Goal: Information Seeking & Learning: Learn about a topic

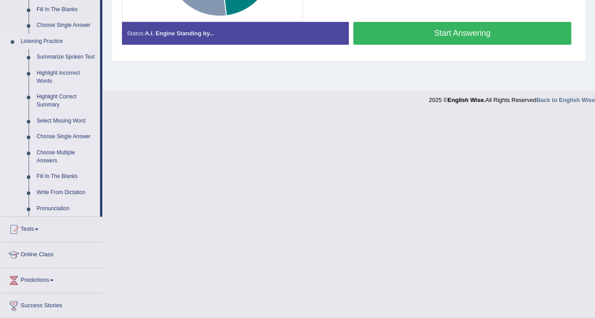
scroll to position [358, 0]
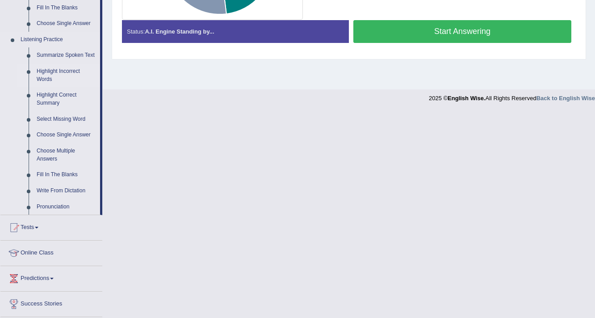
click at [54, 72] on link "Highlight Incorrect Words" at bounding box center [66, 75] width 67 height 24
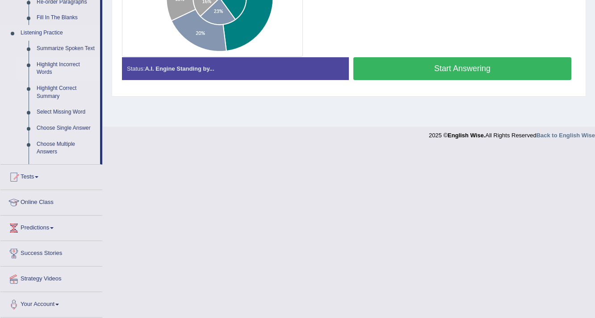
scroll to position [151, 0]
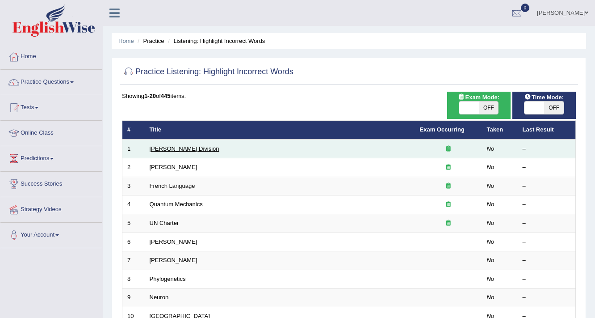
click at [170, 147] on link "[PERSON_NAME] Division" at bounding box center [185, 148] width 70 height 7
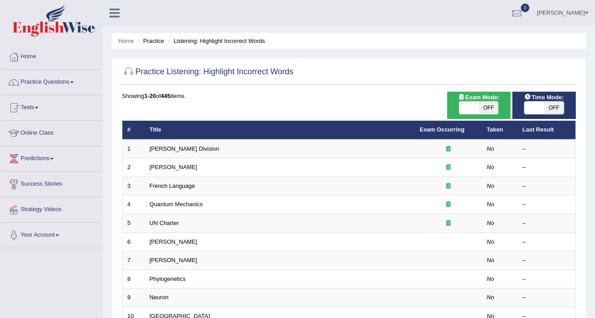
click at [168, 149] on link "[PERSON_NAME] Division" at bounding box center [185, 148] width 70 height 7
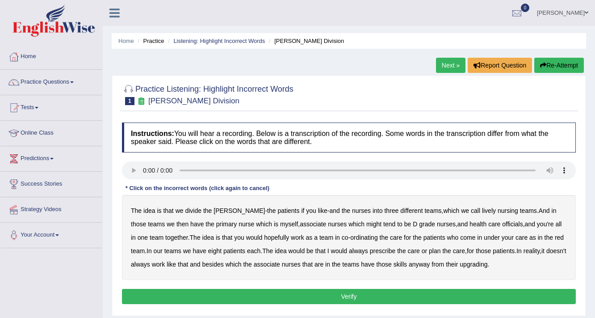
click at [482, 210] on b "lively" at bounding box center [489, 210] width 14 height 7
click at [208, 252] on b "eight" at bounding box center [214, 250] width 13 height 7
click at [467, 263] on b "upgrading" at bounding box center [474, 264] width 28 height 7
click at [359, 291] on button "Verify" at bounding box center [349, 296] width 454 height 15
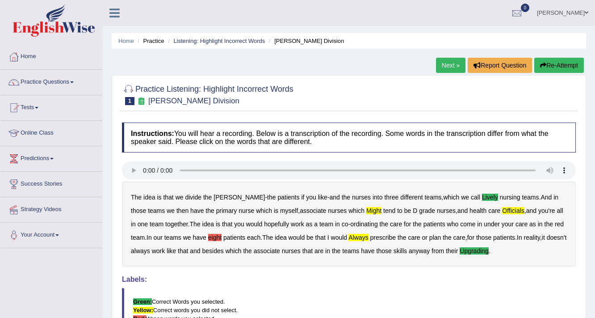
click at [445, 66] on link "Next »" at bounding box center [450, 65] width 29 height 15
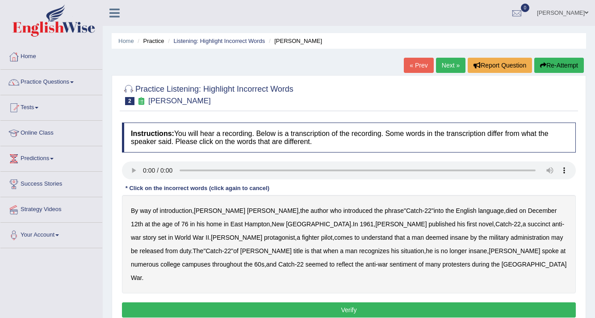
click at [528, 223] on b "succinct" at bounding box center [539, 223] width 23 height 7
click at [511, 238] on b "administration" at bounding box center [530, 237] width 39 height 7
click at [489, 236] on b "military" at bounding box center [499, 237] width 20 height 7
click at [511, 236] on b "administration" at bounding box center [530, 237] width 39 height 7
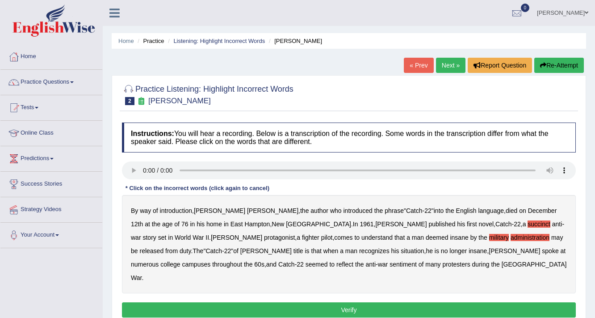
click at [327, 232] on div "By way of introduction , Joseph Heller , the author who introduced the phrase "…" at bounding box center [349, 244] width 454 height 98
click at [489, 236] on b "military" at bounding box center [499, 237] width 20 height 7
click at [401, 251] on b "situation" at bounding box center [412, 250] width 23 height 7
click at [337, 264] on b "reflect" at bounding box center [345, 264] width 17 height 7
click at [314, 302] on button "Verify" at bounding box center [349, 309] width 454 height 15
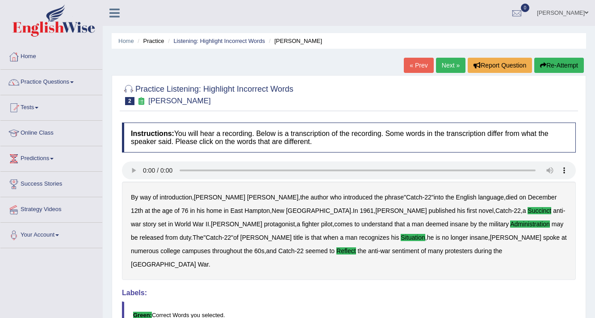
click at [447, 53] on div "Home Practice Listening: Highlight Incorrect Words Joseph Heller « Prev Next » …" at bounding box center [349, 223] width 492 height 447
click at [443, 69] on link "Next »" at bounding box center [450, 65] width 29 height 15
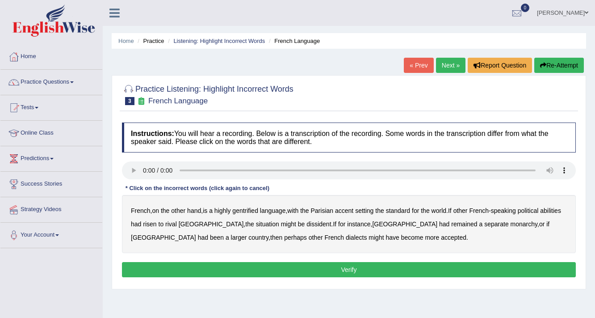
click at [255, 210] on b "gentrified" at bounding box center [245, 210] width 26 height 7
click at [540, 214] on b "abilities" at bounding box center [550, 210] width 21 height 7
click at [511, 221] on b "monarchy" at bounding box center [524, 223] width 27 height 7
click at [401, 237] on b "become" at bounding box center [412, 237] width 22 height 7
click at [291, 270] on button "Verify" at bounding box center [349, 269] width 454 height 15
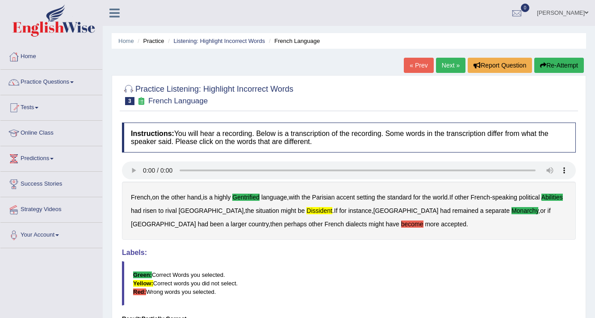
click at [452, 65] on link "Next »" at bounding box center [450, 65] width 29 height 15
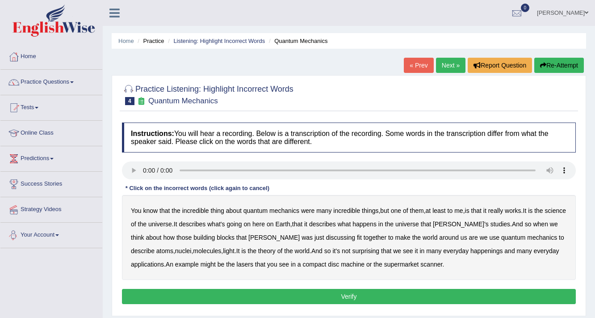
click at [545, 214] on b "science" at bounding box center [555, 210] width 21 height 7
click at [326, 238] on b "discussing" at bounding box center [340, 237] width 29 height 7
click at [352, 252] on b "surprising" at bounding box center [365, 250] width 27 height 7
click at [471, 252] on b "happenings" at bounding box center [487, 250] width 32 height 7
click at [309, 267] on div "You know that the incredible thing about quantum mechanics were many incredible…" at bounding box center [349, 237] width 454 height 85
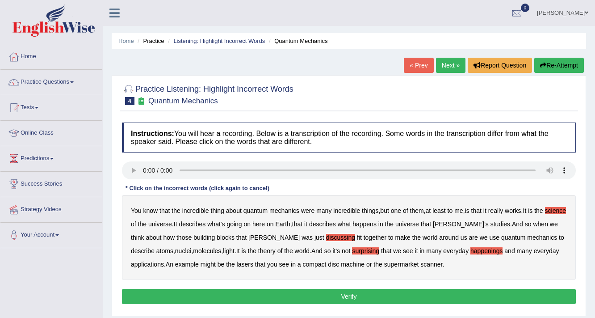
click at [341, 263] on b "machine" at bounding box center [353, 264] width 24 height 7
click at [315, 295] on button "Verify" at bounding box center [349, 296] width 454 height 15
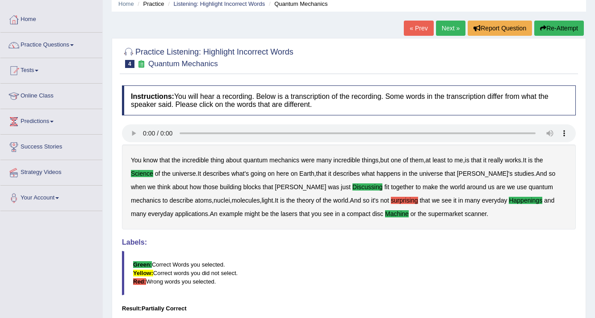
scroll to position [36, 0]
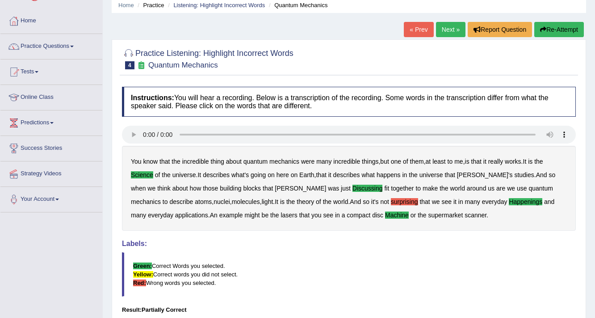
click at [449, 34] on link "Next »" at bounding box center [450, 29] width 29 height 15
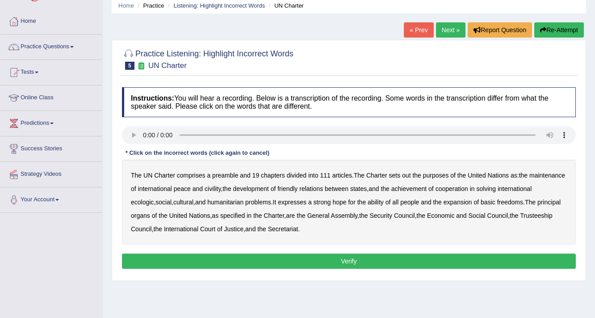
scroll to position [36, 0]
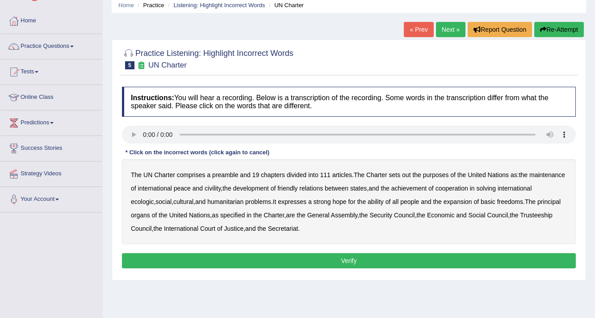
click at [221, 189] on b "civility" at bounding box center [213, 188] width 16 height 7
click at [154, 202] on b "ecologic" at bounding box center [142, 201] width 23 height 7
click at [384, 202] on b "ability" at bounding box center [376, 201] width 16 height 7
click at [315, 260] on button "Verify" at bounding box center [349, 260] width 454 height 15
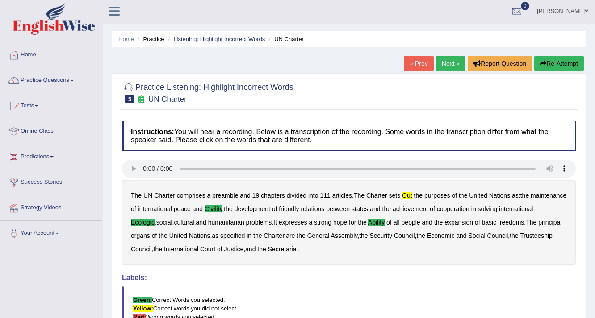
scroll to position [0, 0]
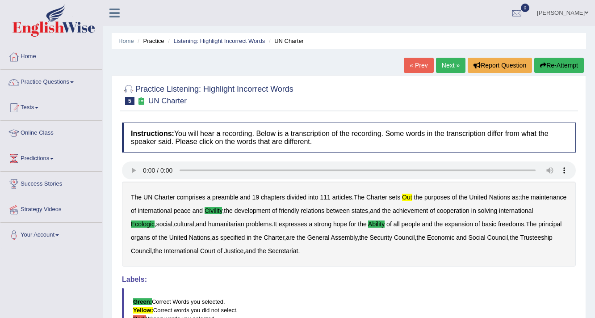
click at [437, 61] on link "Next »" at bounding box center [450, 65] width 29 height 15
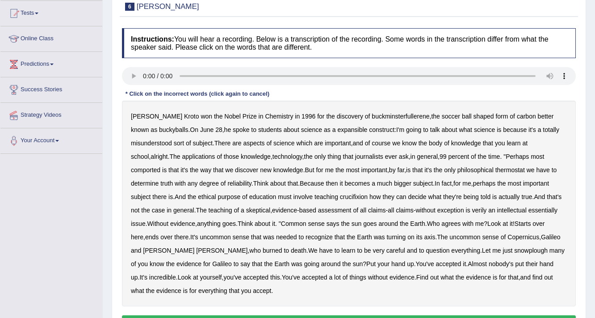
scroll to position [107, 0]
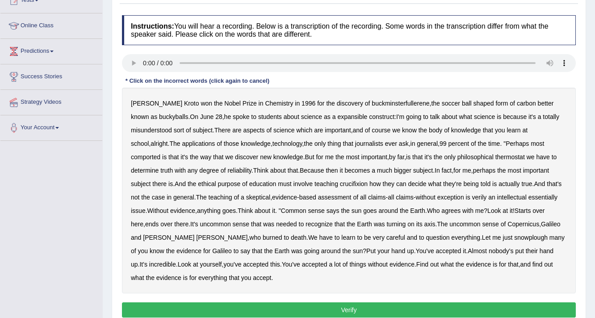
click at [431, 104] on b "the" at bounding box center [435, 103] width 8 height 7
click at [431, 102] on b "the" at bounding box center [435, 103] width 8 height 7
click at [402, 106] on div "Harold Kroto won the Nobel Prize in Chemistry in 1996 for the discovery of buck…" at bounding box center [349, 191] width 454 height 206
click at [403, 106] on div "Harold Kroto won the Nobel Prize in Chemistry in 1996 for the discovery of buck…" at bounding box center [349, 191] width 454 height 206
click at [431, 102] on b "the" at bounding box center [435, 103] width 8 height 7
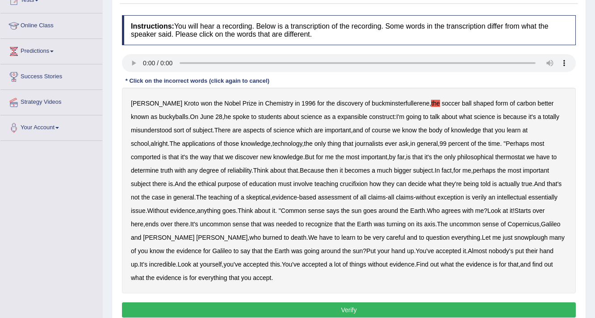
click at [337, 116] on b "expansible" at bounding box center [352, 116] width 30 height 7
click at [560, 147] on div "Harold Kroto won the Nobel Prize in Chemistry in 1996 for the discovery of buck…" at bounding box center [349, 191] width 454 height 206
click at [160, 153] on b "comported" at bounding box center [145, 156] width 29 height 7
click at [496, 159] on b "thermostat" at bounding box center [510, 156] width 29 height 7
click at [454, 169] on b "for" at bounding box center [457, 170] width 7 height 7
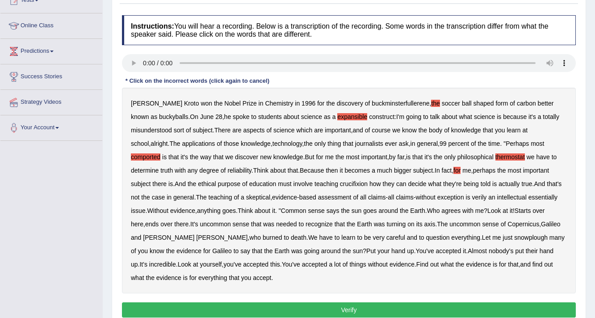
click at [488, 196] on b "an" at bounding box center [491, 197] width 7 height 7
click at [472, 196] on b "verily" at bounding box center [479, 197] width 15 height 7
click at [439, 240] on div "Harold Kroto won the Nobel Prize in Chemistry in 1996 for the discovery of buck…" at bounding box center [349, 191] width 454 height 206
click at [514, 236] on b "snowplough" at bounding box center [531, 237] width 34 height 7
click at [229, 313] on button "Verify" at bounding box center [349, 309] width 454 height 15
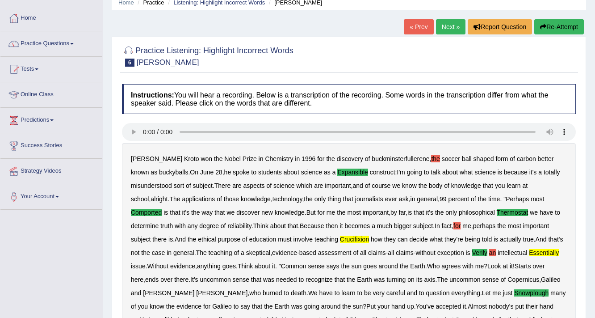
scroll to position [36, 0]
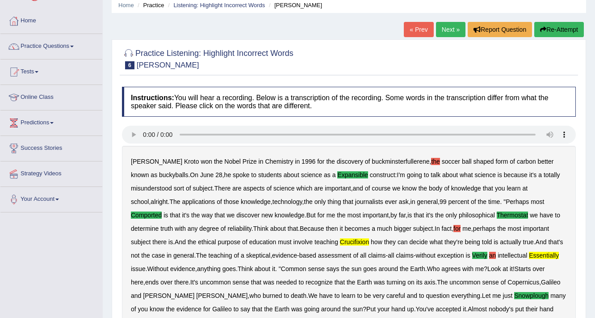
click at [450, 29] on link "Next »" at bounding box center [450, 29] width 29 height 15
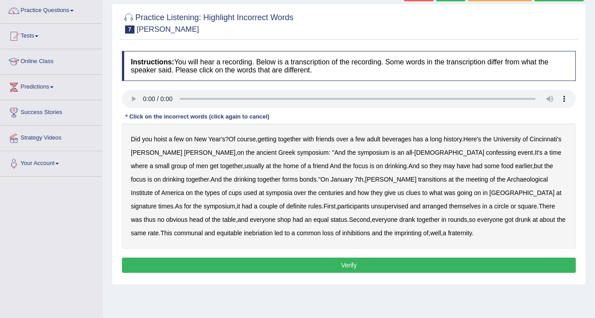
click at [257, 152] on b "ancient" at bounding box center [267, 152] width 20 height 7
click at [257, 150] on b "ancient" at bounding box center [267, 152] width 20 height 7
click at [375, 135] on b "adult" at bounding box center [373, 138] width 13 height 7
click at [486, 151] on b "confessing" at bounding box center [501, 152] width 30 height 7
click at [418, 179] on b "transitions" at bounding box center [432, 179] width 29 height 7
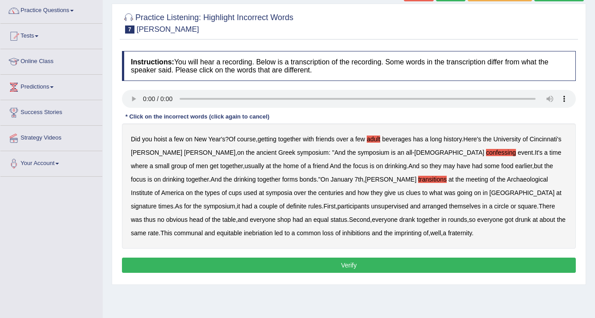
click at [157, 202] on b "signature" at bounding box center [144, 205] width 26 height 7
click at [395, 231] on b "imprinting" at bounding box center [408, 232] width 27 height 7
click at [279, 261] on button "Verify" at bounding box center [349, 264] width 454 height 15
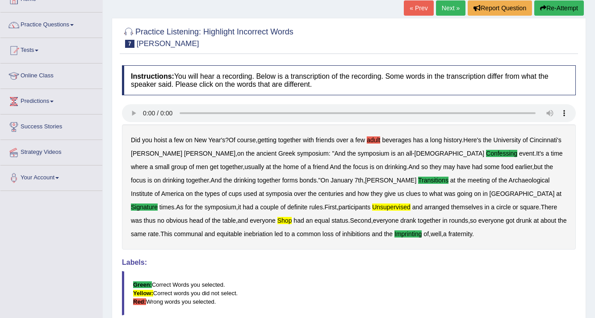
scroll to position [16, 0]
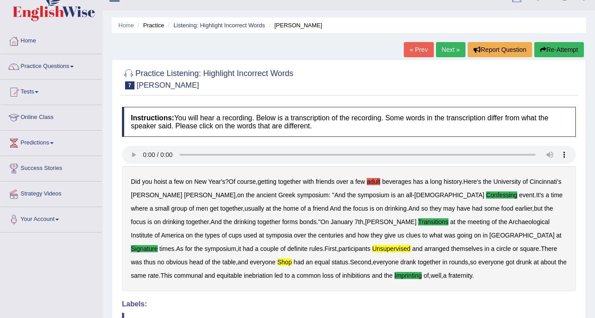
click at [447, 47] on link "Next »" at bounding box center [450, 49] width 29 height 15
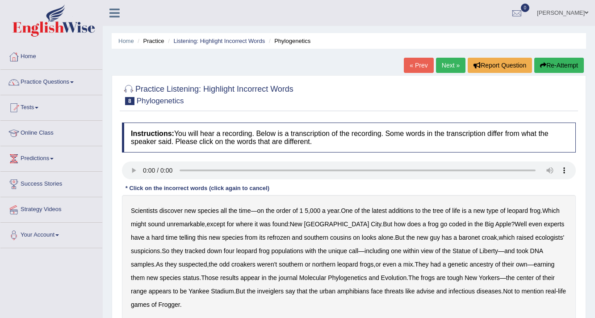
click at [402, 213] on b "additions" at bounding box center [401, 210] width 25 height 7
click at [449, 224] on b "coded" at bounding box center [457, 223] width 17 height 7
click at [459, 238] on b "baronet" at bounding box center [469, 237] width 21 height 7
click at [220, 276] on b "results" at bounding box center [229, 277] width 18 height 7
click at [257, 292] on b "inveiglers" at bounding box center [270, 290] width 26 height 7
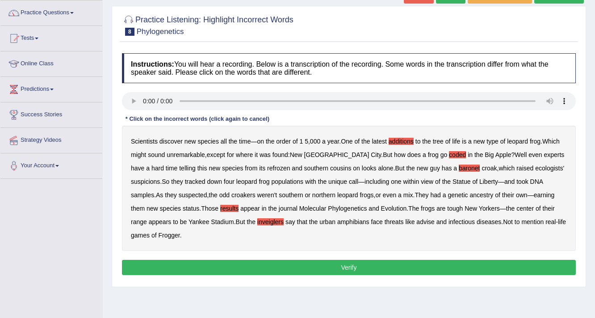
scroll to position [72, 0]
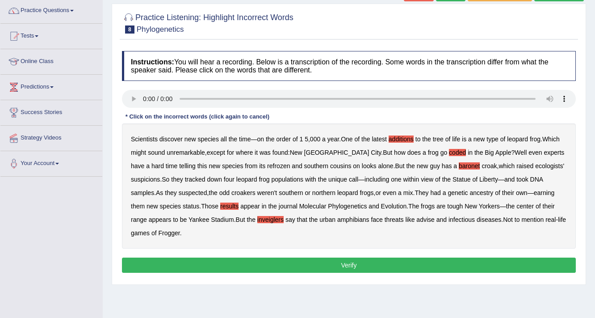
click at [472, 257] on button "Verify" at bounding box center [349, 264] width 454 height 15
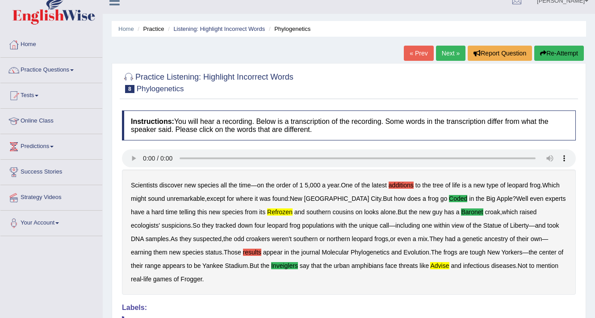
scroll to position [0, 0]
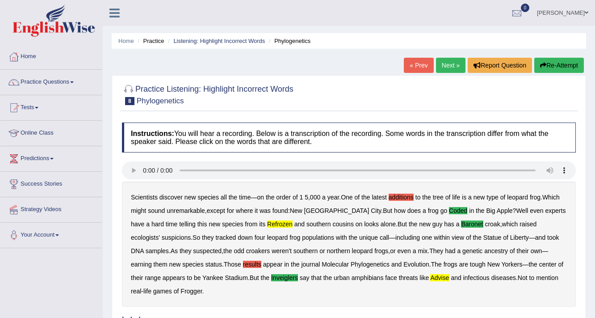
click at [459, 63] on link "Next »" at bounding box center [450, 65] width 29 height 15
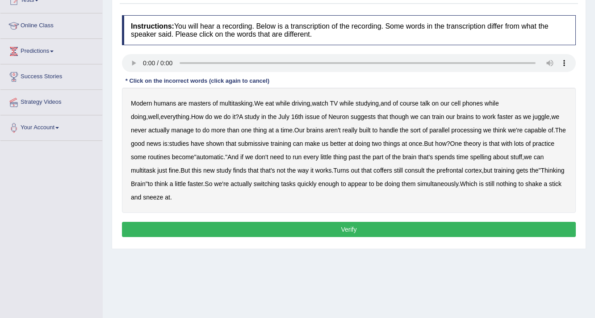
click at [249, 104] on b "multitasking" at bounding box center [235, 103] width 33 height 7
click at [258, 144] on b "submissive" at bounding box center [253, 143] width 31 height 7
click at [229, 224] on button "Verify" at bounding box center [349, 229] width 454 height 15
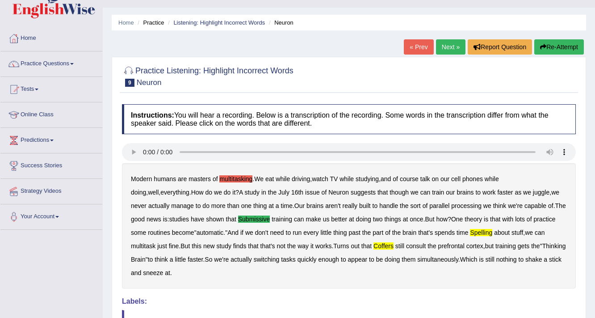
scroll to position [16, 0]
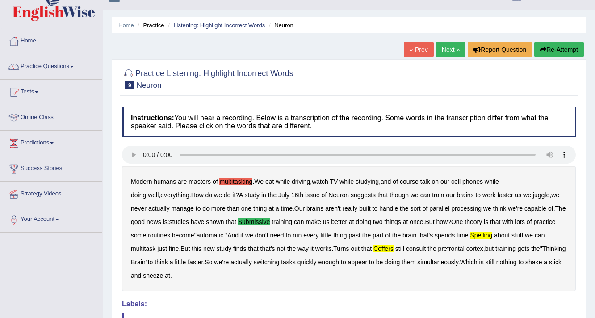
click at [444, 45] on link "Next »" at bounding box center [450, 49] width 29 height 15
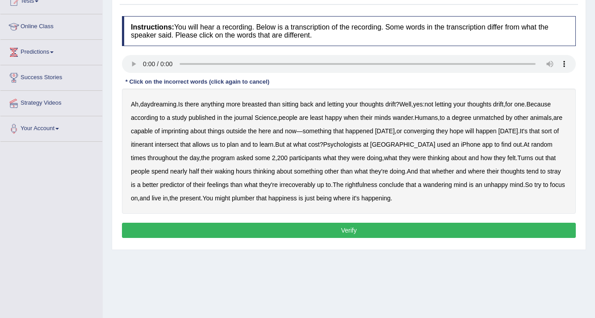
scroll to position [107, 0]
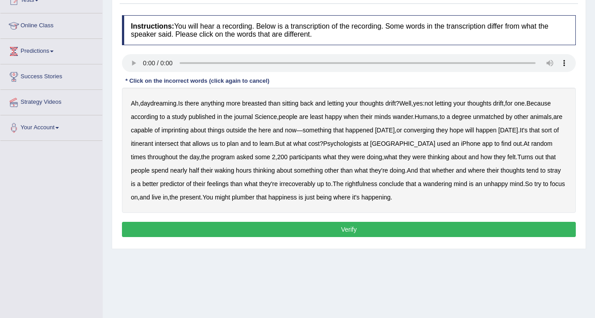
click at [260, 103] on b "breasted" at bounding box center [254, 103] width 24 height 7
click at [428, 129] on b "converging" at bounding box center [419, 129] width 31 height 7
click at [293, 185] on b "irrecoverably" at bounding box center [298, 183] width 36 height 7
click at [254, 198] on b "plumber" at bounding box center [243, 197] width 23 height 7
click at [339, 230] on button "Verify" at bounding box center [349, 229] width 454 height 15
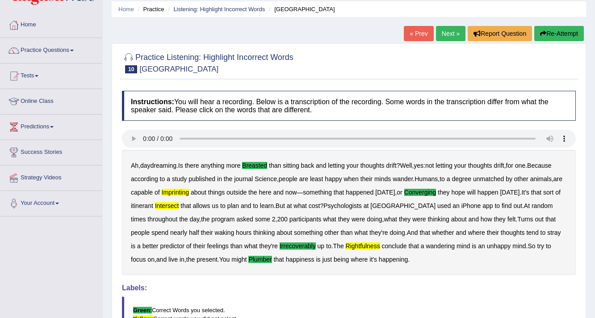
scroll to position [16, 0]
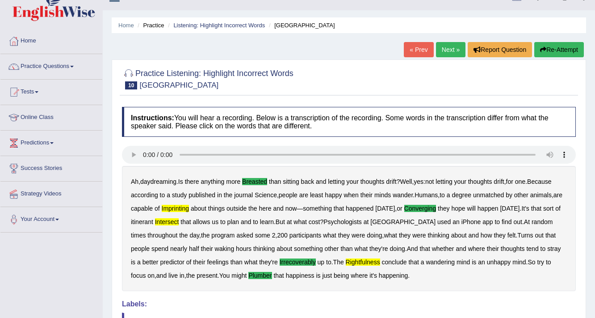
click at [445, 46] on link "Next »" at bounding box center [450, 49] width 29 height 15
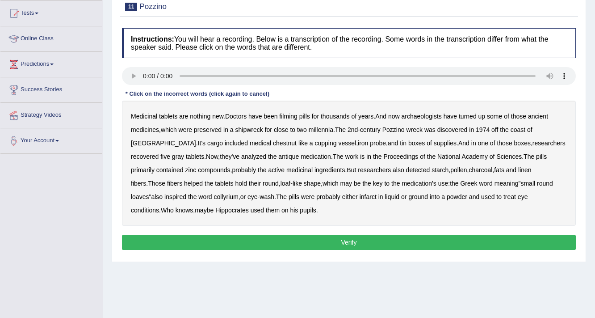
scroll to position [107, 0]
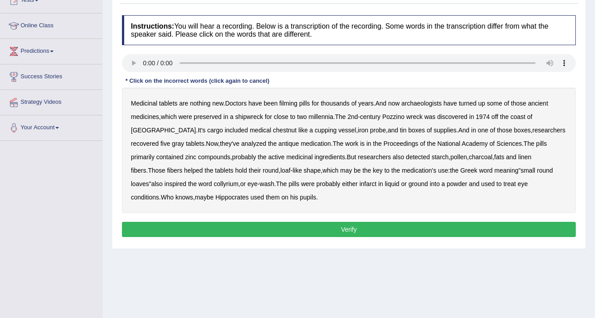
click at [297, 105] on b "filming" at bounding box center [288, 103] width 18 height 7
click at [273, 132] on b "chestnut" at bounding box center [285, 129] width 24 height 7
click at [497, 131] on b "those" at bounding box center [504, 129] width 15 height 7
click at [541, 149] on div "Medicinal tablets are nothing new . Doctors have been filming pills for thousan…" at bounding box center [349, 150] width 454 height 125
click at [203, 167] on b "helped" at bounding box center [193, 170] width 19 height 7
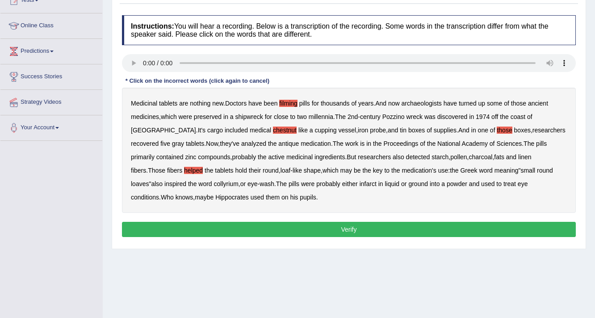
click at [360, 184] on b "infarct" at bounding box center [368, 183] width 17 height 7
click at [300, 198] on b "pupils" at bounding box center [308, 197] width 17 height 7
click at [300, 197] on b "pupils" at bounding box center [308, 197] width 17 height 7
click at [238, 227] on button "Verify" at bounding box center [349, 229] width 454 height 15
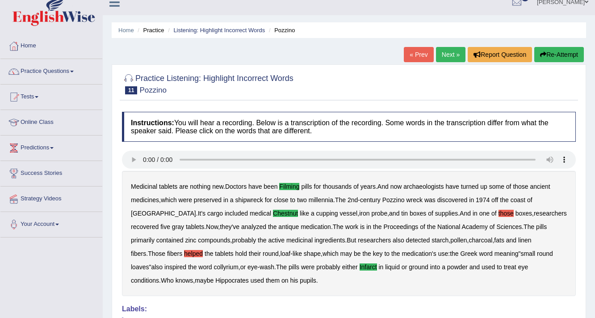
scroll to position [0, 0]
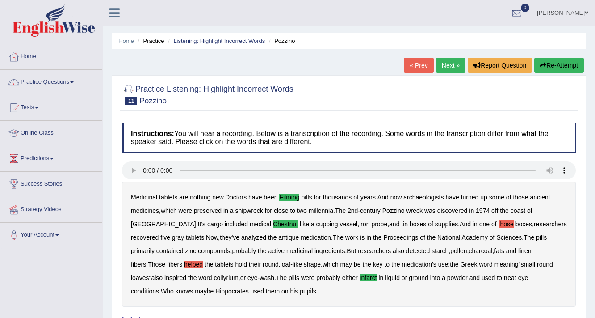
click at [446, 61] on link "Next »" at bounding box center [450, 65] width 29 height 15
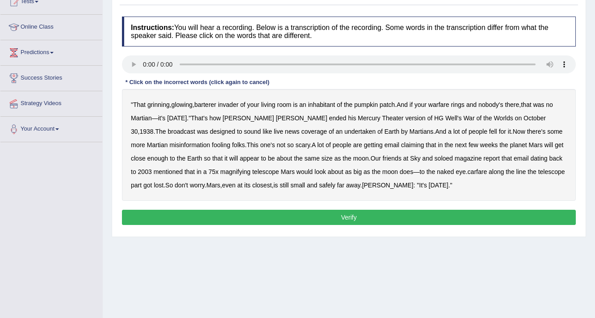
scroll to position [107, 0]
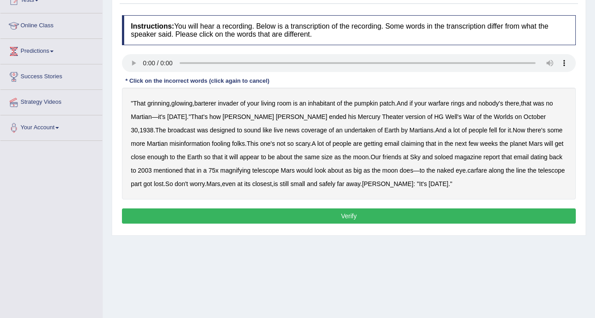
click at [211, 105] on b "barterer" at bounding box center [205, 103] width 22 height 7
click at [207, 102] on b "barterer" at bounding box center [205, 103] width 22 height 7
click at [209, 102] on b "barterer" at bounding box center [205, 103] width 22 height 7
click at [345, 132] on b "undertaken" at bounding box center [360, 129] width 31 height 7
click at [435, 159] on b "soloed" at bounding box center [444, 156] width 18 height 7
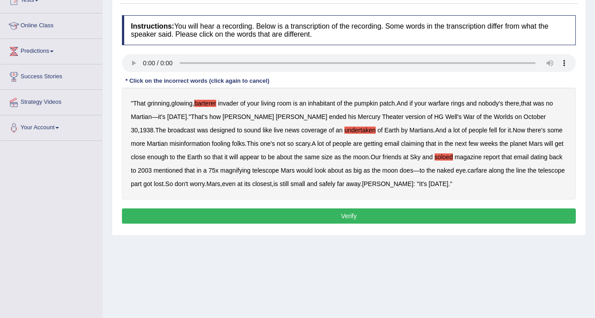
click at [463, 173] on div "" That grinning , glowing , barterer invader of your living room is an inhabita…" at bounding box center [349, 144] width 454 height 112
click at [468, 171] on b "carfare" at bounding box center [478, 170] width 20 height 7
click at [362, 184] on b "Welles" at bounding box center [387, 183] width 51 height 7
click at [356, 217] on button "Verify" at bounding box center [349, 215] width 454 height 15
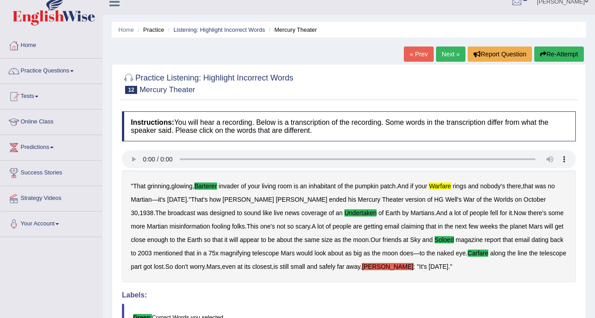
scroll to position [0, 0]
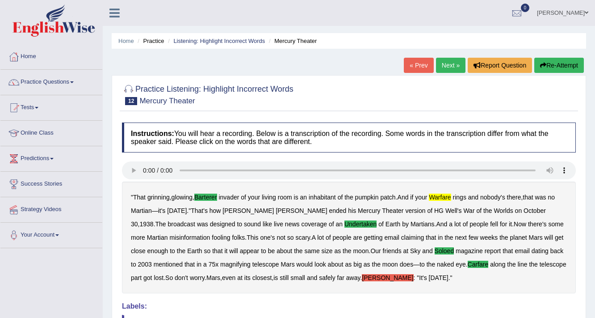
click at [451, 63] on link "Next »" at bounding box center [450, 65] width 29 height 15
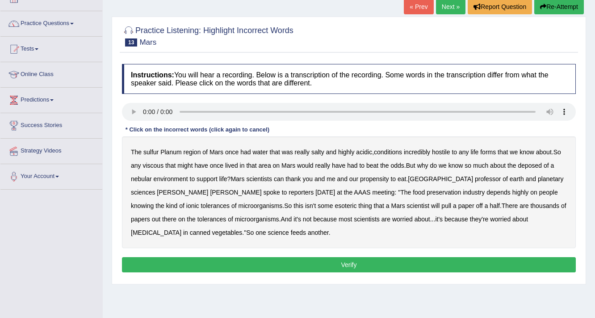
scroll to position [72, 0]
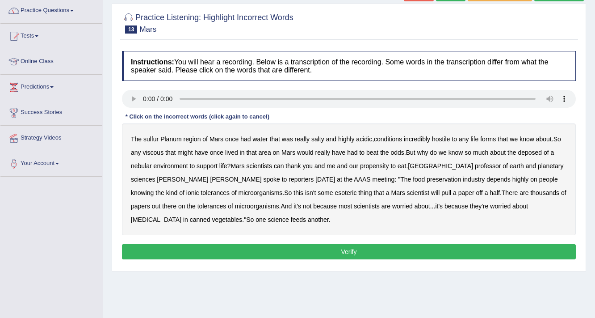
click at [159, 139] on div "The sulfur Planum region of Mars once had water that was really salty and highl…" at bounding box center [349, 179] width 454 height 112
click at [156, 139] on b "sulfur" at bounding box center [150, 138] width 15 height 7
click at [155, 149] on b "viscous" at bounding box center [153, 152] width 21 height 7
click at [502, 194] on b "There" at bounding box center [510, 192] width 17 height 7
click at [291, 219] on b "feeds" at bounding box center [298, 219] width 15 height 7
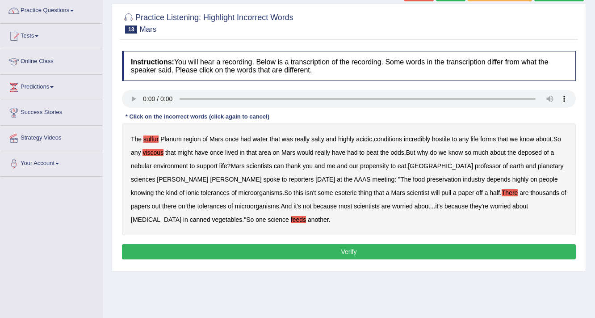
click at [263, 250] on button "Verify" at bounding box center [349, 251] width 454 height 15
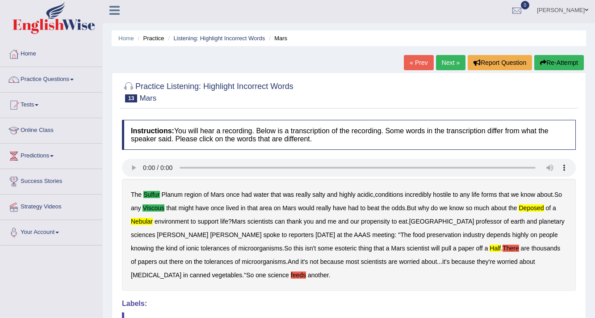
scroll to position [0, 0]
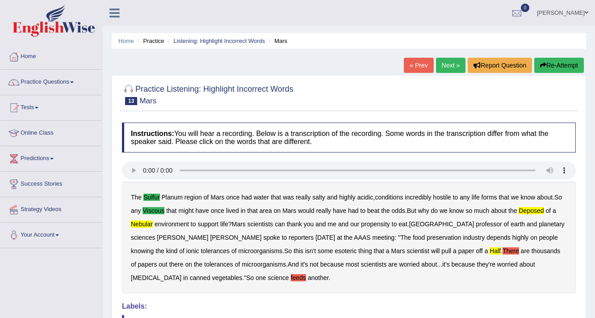
click at [452, 64] on link "Next »" at bounding box center [450, 65] width 29 height 15
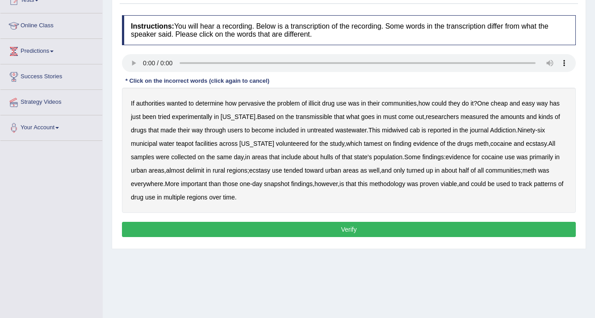
click at [227, 105] on b "how" at bounding box center [231, 103] width 12 height 7
click at [316, 116] on b "transmissible" at bounding box center [314, 116] width 37 height 7
click at [384, 129] on b "midwived" at bounding box center [395, 129] width 26 height 7
click at [307, 131] on b "untreated" at bounding box center [320, 129] width 26 height 7
click at [307, 130] on b "untreated" at bounding box center [320, 129] width 26 height 7
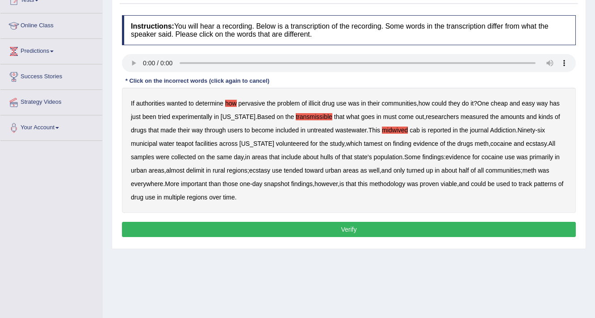
click at [320, 156] on b "hulls" at bounding box center [326, 156] width 13 height 7
click at [186, 171] on b "delimit" at bounding box center [195, 170] width 18 height 7
click at [264, 184] on b "snapshot" at bounding box center [276, 183] width 25 height 7
click at [397, 231] on button "Verify" at bounding box center [349, 229] width 454 height 15
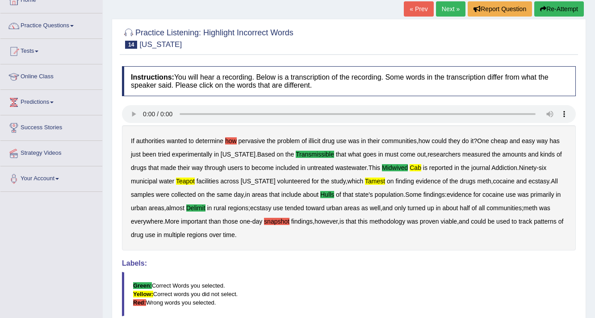
scroll to position [16, 0]
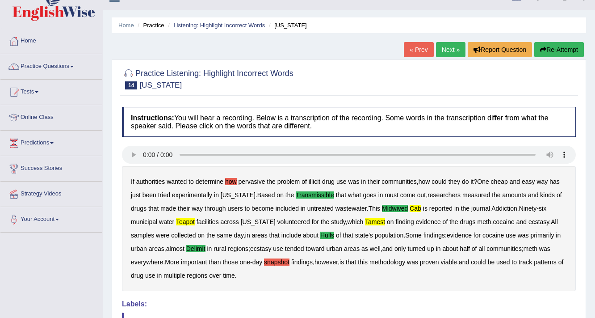
click at [444, 51] on link "Next »" at bounding box center [450, 49] width 29 height 15
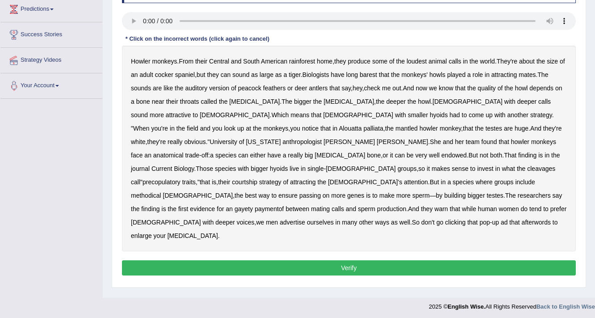
scroll to position [151, 0]
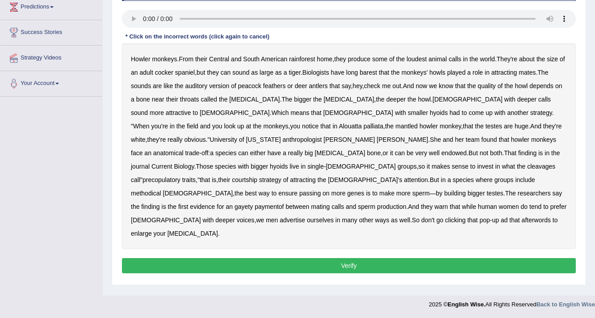
click at [363, 61] on b "produce" at bounding box center [359, 58] width 23 height 7
click at [161, 189] on b "methodical" at bounding box center [146, 192] width 30 height 7
click at [235, 203] on b "gayety" at bounding box center [244, 206] width 18 height 7
click at [255, 203] on b "paymentof" at bounding box center [269, 206] width 29 height 7
click at [406, 209] on div "Howler monkeys . From their Central and South American rainforest home , they p…" at bounding box center [349, 146] width 454 height 206
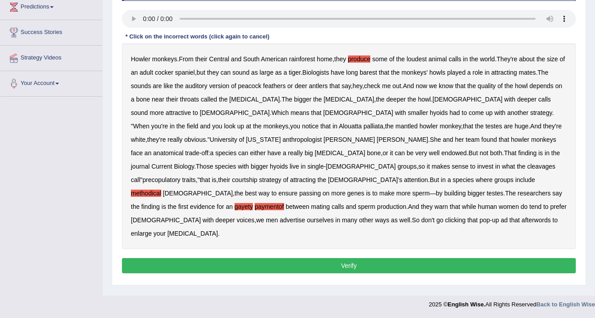
click at [522, 216] on b "afterwords" at bounding box center [536, 219] width 29 height 7
click at [391, 258] on button "Verify" at bounding box center [349, 265] width 454 height 15
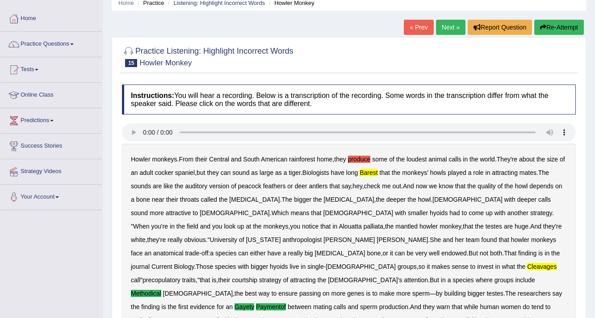
scroll to position [34, 0]
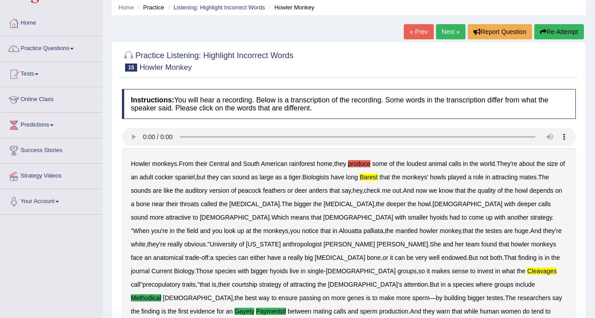
click at [448, 30] on link "Next »" at bounding box center [450, 31] width 29 height 15
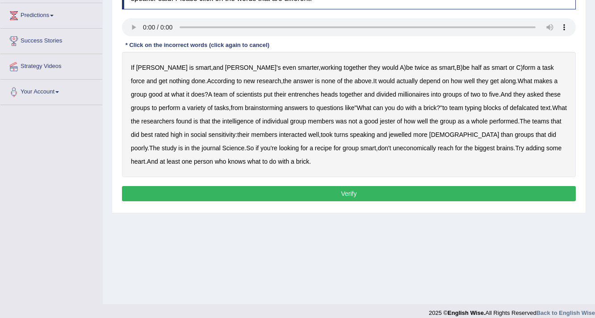
click at [206, 104] on b "variety" at bounding box center [196, 107] width 18 height 7
click at [510, 107] on b "defalcated" at bounding box center [524, 107] width 29 height 7
click at [380, 120] on b "jester" at bounding box center [387, 121] width 15 height 7
click at [389, 135] on b "jewelled" at bounding box center [400, 134] width 23 height 7
click at [180, 158] on b "least" at bounding box center [173, 161] width 13 height 7
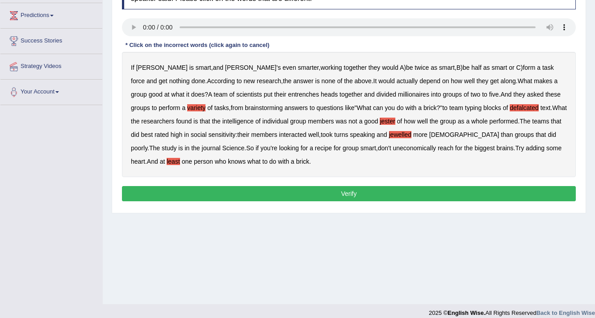
click at [186, 189] on button "Verify" at bounding box center [349, 193] width 454 height 15
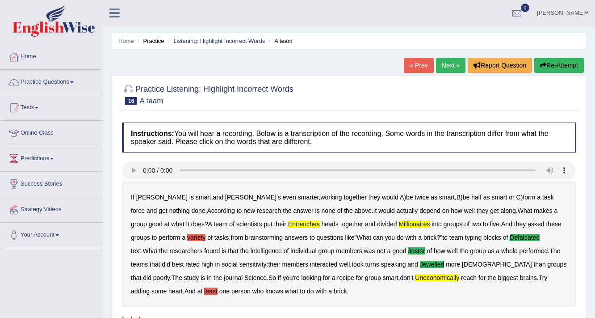
click at [449, 59] on link "Next »" at bounding box center [450, 65] width 29 height 15
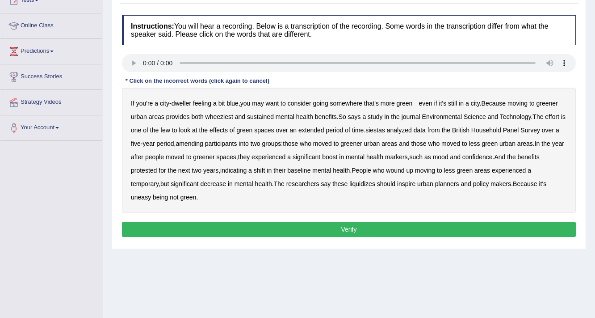
scroll to position [107, 0]
click at [220, 116] on b "wheeziest" at bounding box center [220, 116] width 28 height 7
click at [385, 129] on b "siestas" at bounding box center [376, 129] width 20 height 7
click at [203, 144] on b "amending" at bounding box center [190, 143] width 28 height 7
click at [349, 186] on b "liquidizes" at bounding box center [362, 183] width 26 height 7
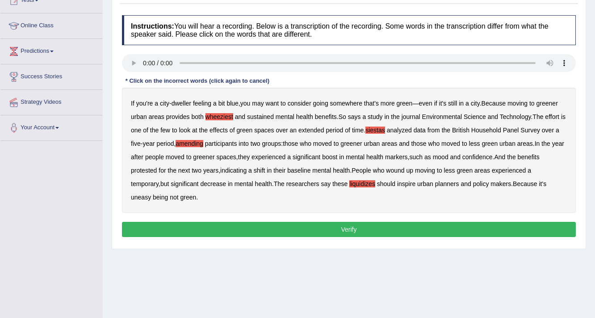
click at [215, 229] on button "Verify" at bounding box center [349, 229] width 454 height 15
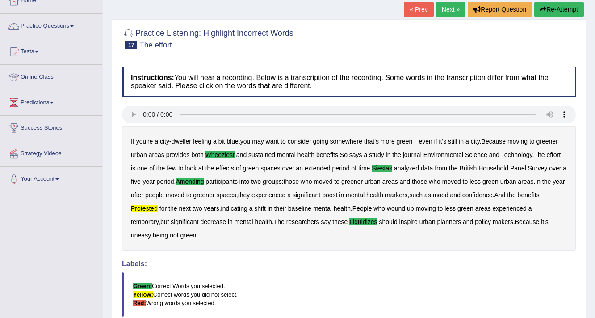
scroll to position [51, 0]
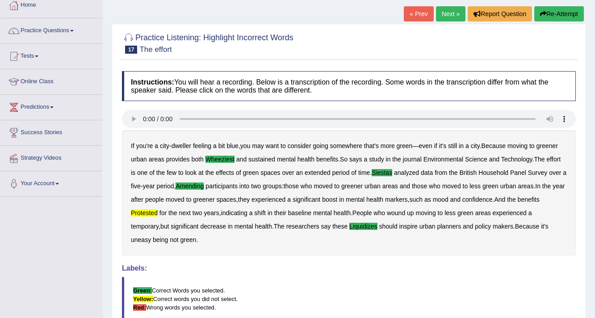
click at [448, 9] on link "Next »" at bounding box center [450, 13] width 29 height 15
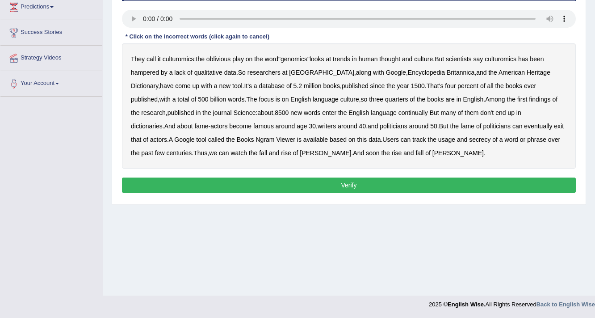
click at [408, 72] on b "Encyclopedia" at bounding box center [426, 72] width 37 height 7
click at [387, 85] on b "the" at bounding box center [391, 85] width 8 height 7
click at [399, 112] on b "continually" at bounding box center [413, 112] width 29 height 7
click at [276, 139] on b "Viewer" at bounding box center [285, 139] width 19 height 7
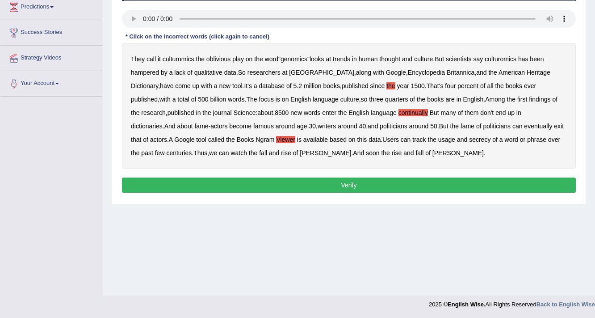
click at [323, 183] on button "Verify" at bounding box center [349, 184] width 454 height 15
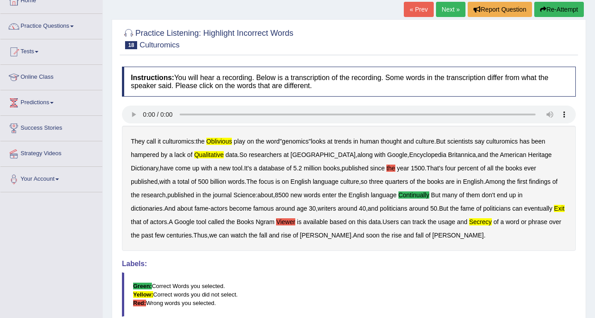
scroll to position [44, 0]
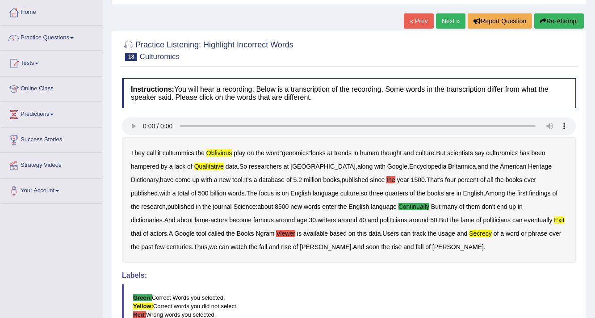
click at [450, 16] on link "Next »" at bounding box center [450, 20] width 29 height 15
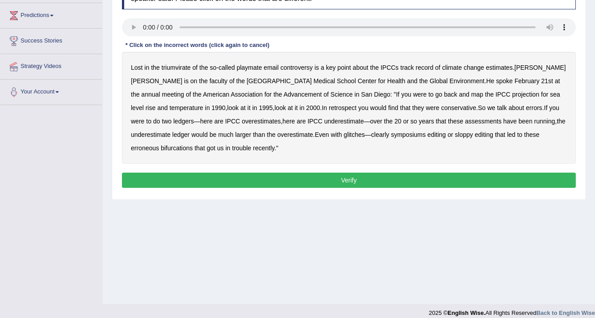
click at [203, 104] on b "temperature" at bounding box center [186, 107] width 34 height 7
click at [329, 107] on b "retrospect" at bounding box center [343, 107] width 28 height 7
click at [261, 111] on div "Lost in the triumvirate of the so - called playmate email controversy is a key …" at bounding box center [349, 108] width 454 height 112
click at [259, 102] on div "Lost in the triumvirate of the so - called playmate email controversy is a key …" at bounding box center [349, 108] width 454 height 112
click at [329, 104] on b "retrospect" at bounding box center [343, 107] width 28 height 7
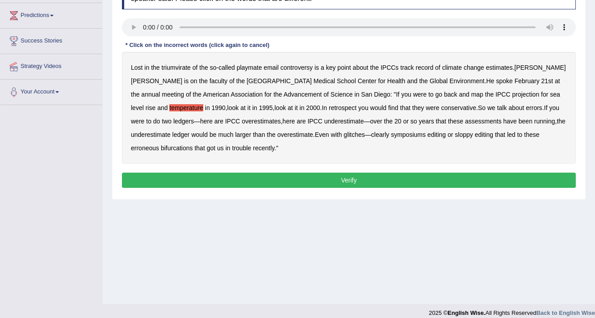
click at [519, 122] on b "been" at bounding box center [526, 121] width 14 height 7
click at [278, 134] on b "overestimate" at bounding box center [296, 134] width 36 height 7
click at [159, 144] on b "erroneous" at bounding box center [145, 147] width 28 height 7
click at [459, 177] on button "Verify" at bounding box center [349, 180] width 454 height 15
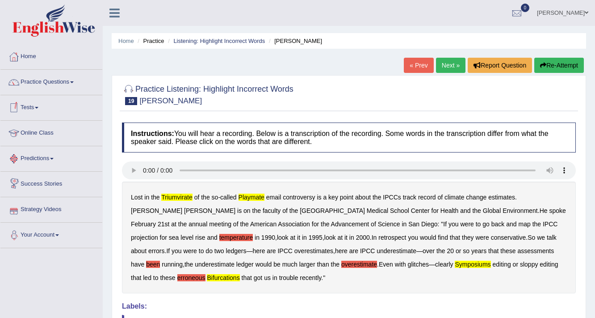
click at [440, 66] on link "Next »" at bounding box center [450, 65] width 29 height 15
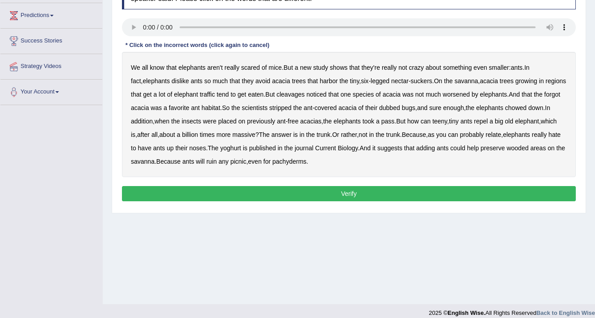
click at [350, 82] on b "tiny" at bounding box center [354, 80] width 9 height 7
click at [558, 92] on b "forgot" at bounding box center [552, 94] width 16 height 7
click at [395, 107] on b "dubbed" at bounding box center [389, 107] width 21 height 7
click at [241, 145] on b "yoghurt" at bounding box center [230, 147] width 21 height 7
click at [313, 190] on button "Verify" at bounding box center [349, 193] width 454 height 15
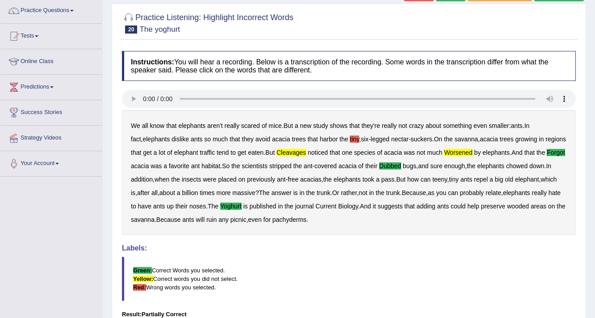
scroll to position [36, 0]
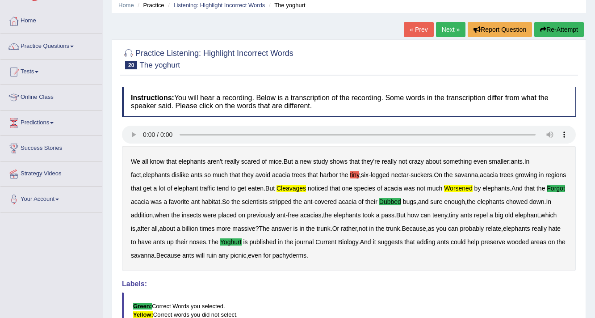
click at [447, 31] on link "Next »" at bounding box center [450, 29] width 29 height 15
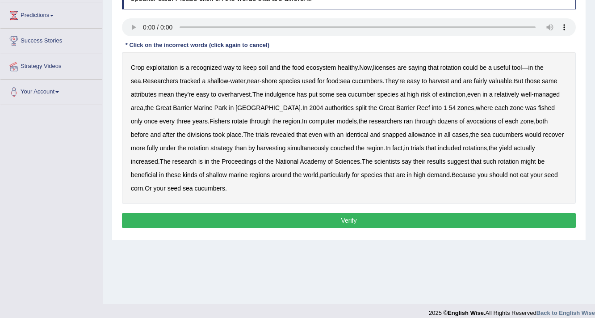
click at [387, 67] on b "licenses" at bounding box center [384, 67] width 23 height 7
click at [285, 94] on b "indulgence" at bounding box center [280, 94] width 30 height 7
click at [467, 119] on b "avocations" at bounding box center [482, 121] width 30 height 7
click at [383, 134] on b "snapped" at bounding box center [395, 134] width 24 height 7
click at [331, 147] on b "couched" at bounding box center [343, 147] width 24 height 7
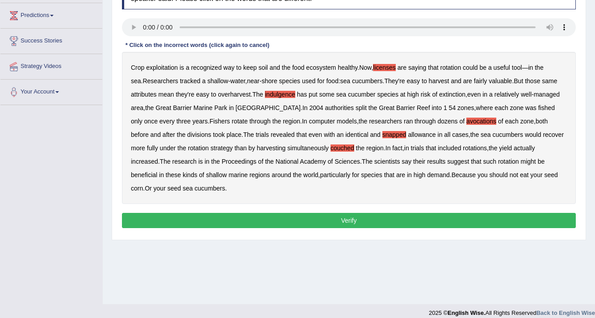
click at [530, 173] on b "your" at bounding box center [536, 174] width 12 height 7
click at [458, 175] on div "Crop exploitation is a recognized way to keep soil and the food ecosystem healt…" at bounding box center [349, 128] width 454 height 152
click at [520, 175] on b "eat" at bounding box center [524, 174] width 8 height 7
click at [530, 171] on b "your" at bounding box center [536, 174] width 12 height 7
click at [454, 215] on button "Verify" at bounding box center [349, 220] width 454 height 15
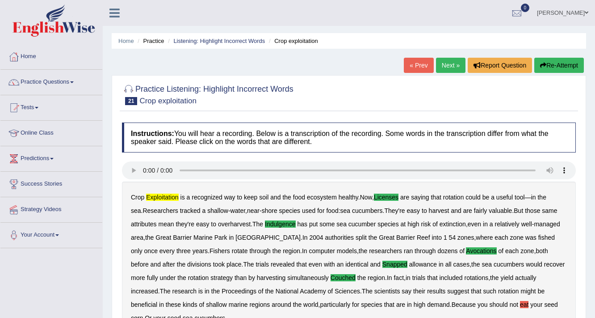
click at [446, 66] on link "Next »" at bounding box center [450, 65] width 29 height 15
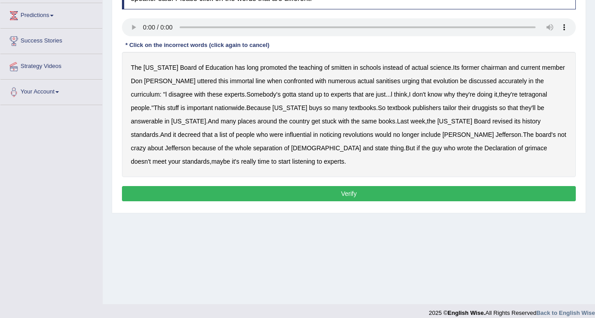
click at [332, 67] on b "smitten" at bounding box center [342, 67] width 20 height 7
click at [198, 80] on b "uttered" at bounding box center [208, 80] width 20 height 7
click at [520, 92] on b "tetragonal" at bounding box center [534, 94] width 28 height 7
click at [291, 148] on b "[DEMOGRAPHIC_DATA]" at bounding box center [326, 147] width 70 height 7
click at [402, 186] on button "Verify" at bounding box center [349, 193] width 454 height 15
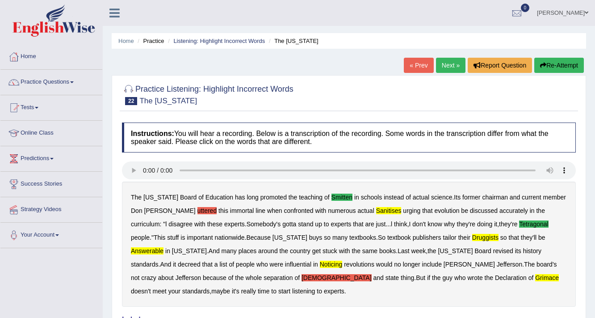
click at [554, 64] on button "Re-Attempt" at bounding box center [559, 65] width 50 height 15
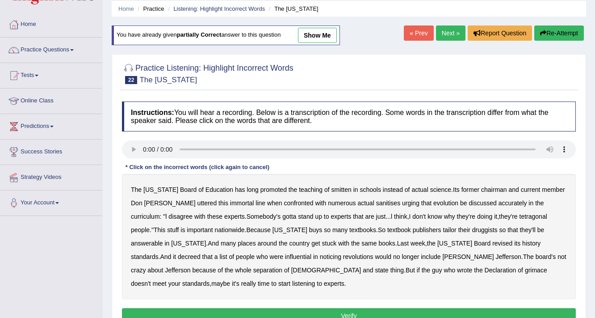
scroll to position [72, 0]
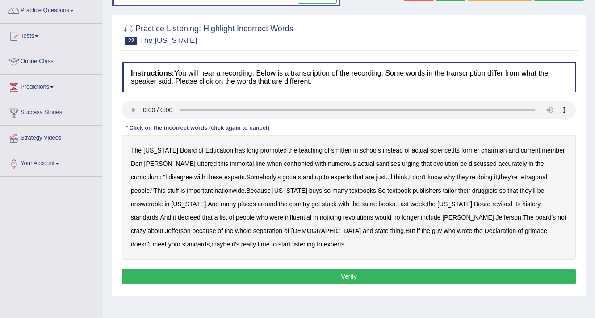
click at [332, 148] on b "smitten" at bounding box center [342, 150] width 20 height 7
click at [282, 177] on b "gotta" at bounding box center [289, 176] width 14 height 7
click at [520, 177] on b "tetragonal" at bounding box center [534, 176] width 28 height 7
click at [320, 217] on b "noticing" at bounding box center [330, 217] width 21 height 7
click at [151, 240] on b "doesn't" at bounding box center [141, 243] width 20 height 7
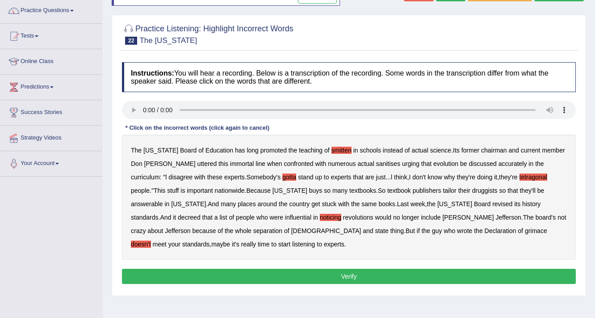
click at [404, 269] on button "Verify" at bounding box center [349, 276] width 454 height 15
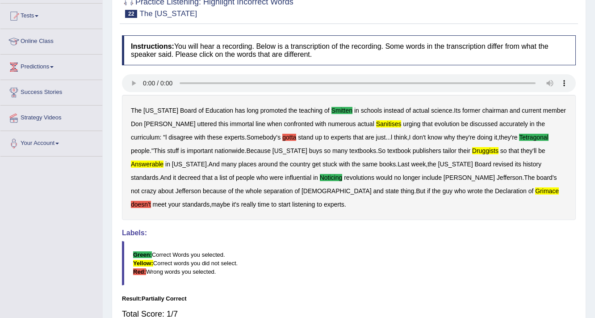
scroll to position [56, 0]
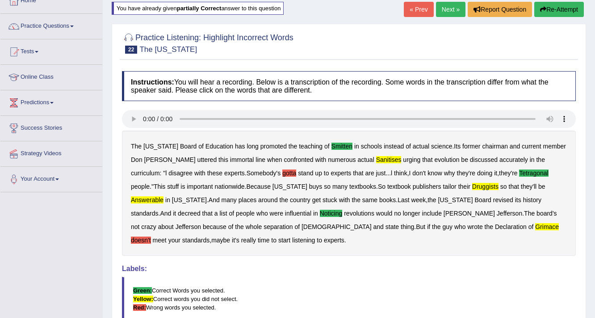
click at [450, 13] on link "Next »" at bounding box center [450, 9] width 29 height 15
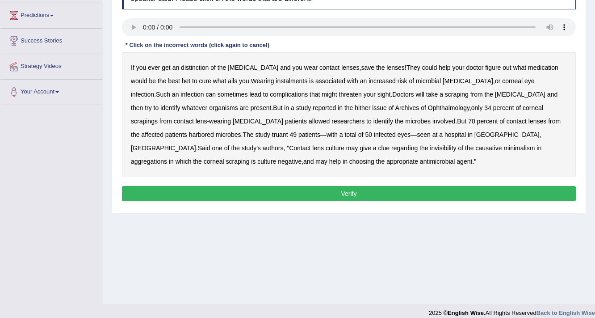
click at [277, 82] on b "instalments" at bounding box center [292, 80] width 32 height 7
click at [355, 108] on b "hither" at bounding box center [363, 107] width 16 height 7
click at [272, 133] on b "truant" at bounding box center [280, 134] width 16 height 7
click at [430, 150] on b "invisibility" at bounding box center [443, 147] width 26 height 7
click at [217, 192] on button "Verify" at bounding box center [349, 193] width 454 height 15
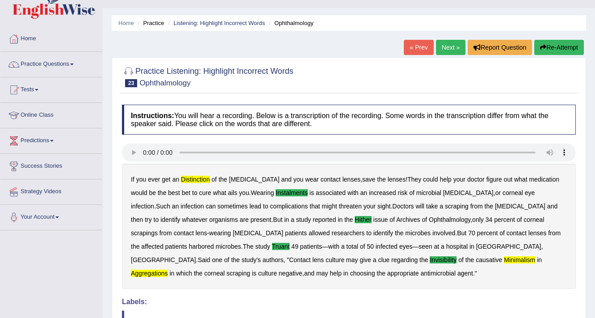
scroll to position [16, 0]
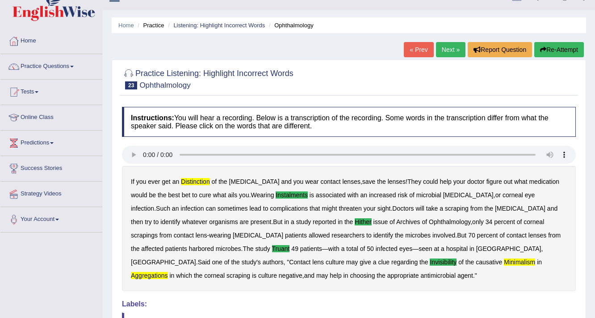
click at [452, 49] on link "Next »" at bounding box center [450, 49] width 29 height 15
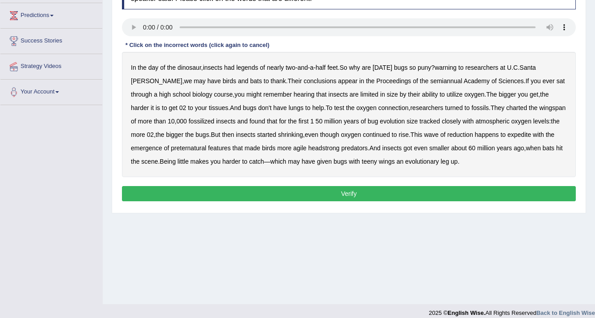
click at [252, 68] on b "legends" at bounding box center [247, 67] width 22 height 7
click at [452, 66] on b "warning" at bounding box center [446, 67] width 22 height 7
click at [430, 81] on b "semiannual" at bounding box center [446, 80] width 32 height 7
click at [508, 134] on b "expedite" at bounding box center [520, 134] width 24 height 7
click at [431, 195] on button "Verify" at bounding box center [349, 193] width 454 height 15
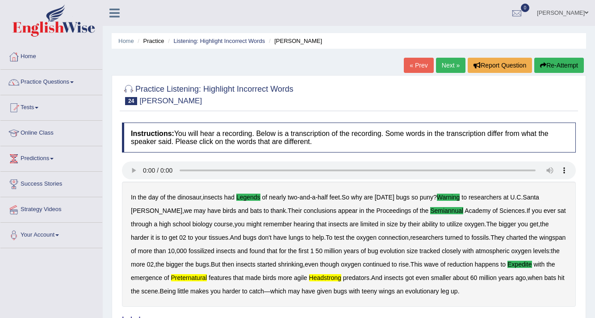
click at [448, 64] on link "Next »" at bounding box center [450, 65] width 29 height 15
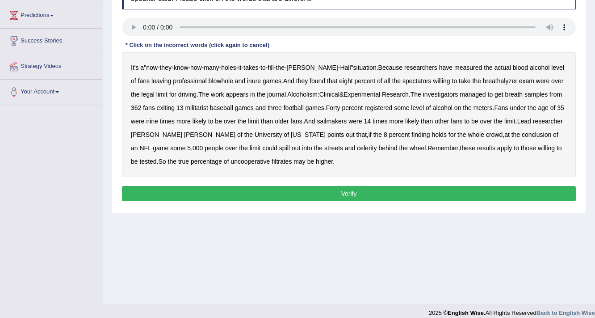
click at [247, 83] on b "inure" at bounding box center [254, 80] width 14 height 7
click at [515, 95] on b "breath" at bounding box center [514, 94] width 18 height 7
click at [512, 91] on b "breath" at bounding box center [514, 94] width 18 height 7
click at [344, 120] on b "sailmakers" at bounding box center [332, 121] width 30 height 7
click at [170, 146] on b "some" at bounding box center [177, 147] width 15 height 7
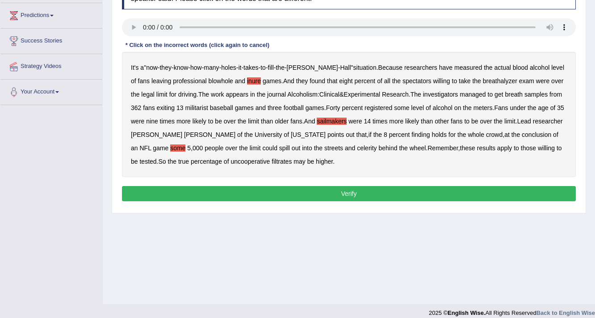
click at [497, 148] on b "apply" at bounding box center [504, 147] width 15 height 7
click at [191, 192] on button "Verify" at bounding box center [349, 193] width 454 height 15
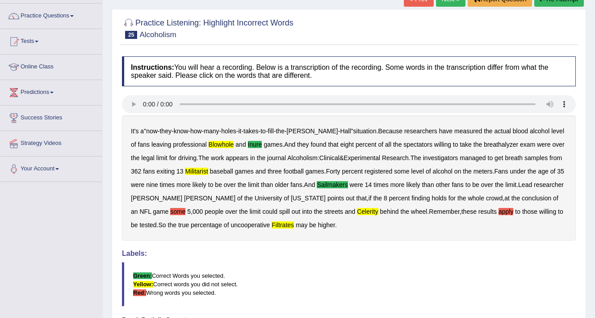
scroll to position [51, 0]
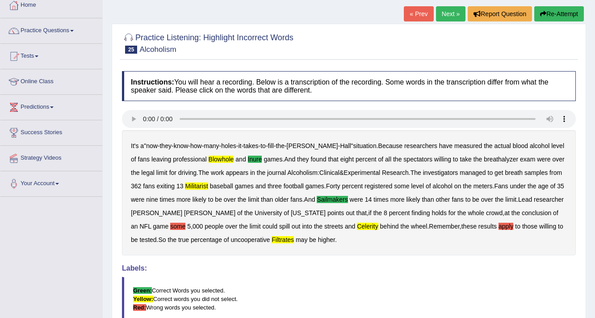
click at [442, 13] on link "Next »" at bounding box center [450, 13] width 29 height 15
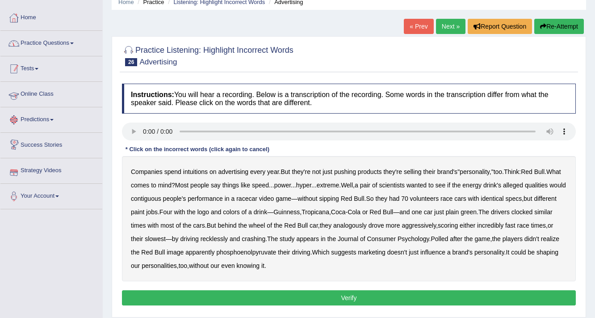
scroll to position [36, 0]
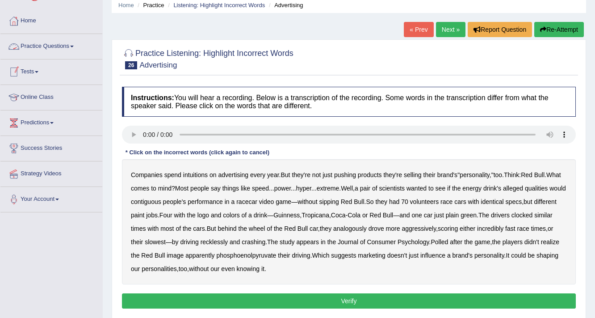
click at [63, 46] on link "Practice Questions" at bounding box center [51, 45] width 102 height 22
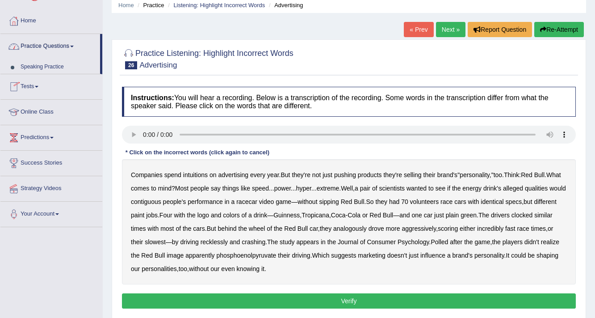
click at [78, 49] on link "Practice Questions" at bounding box center [50, 45] width 100 height 22
click at [77, 44] on link "Practice Questions" at bounding box center [50, 45] width 100 height 22
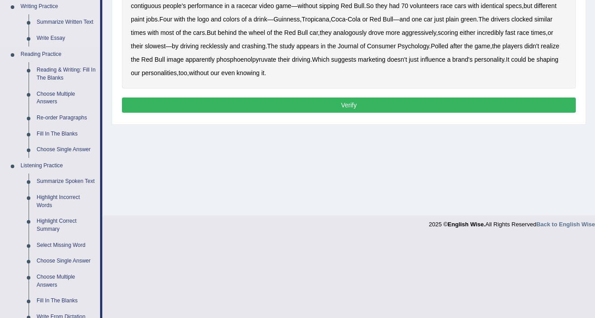
scroll to position [286, 0]
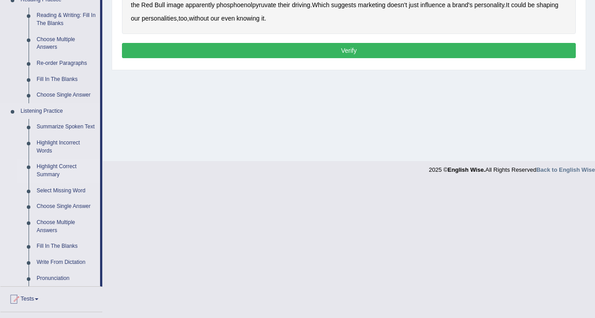
click at [68, 166] on link "Highlight Correct Summary" at bounding box center [66, 171] width 67 height 24
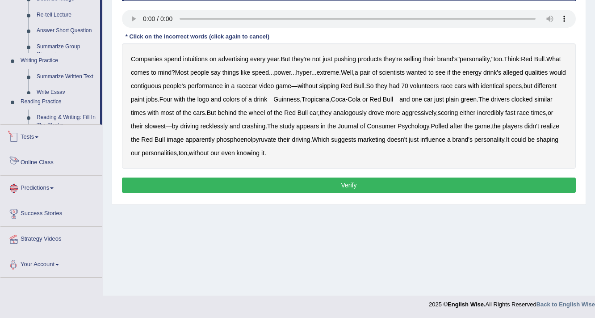
scroll to position [407, 0]
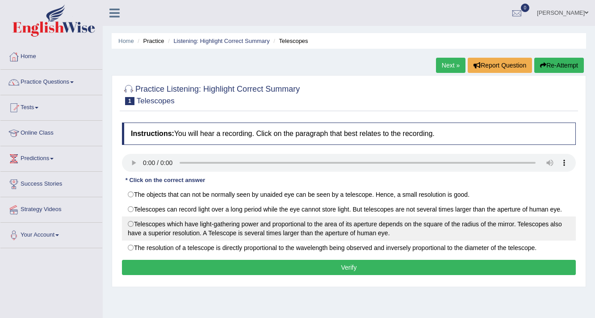
click at [134, 223] on label "Telescopes which have light-gathering power and proportional to the area of its…" at bounding box center [349, 228] width 454 height 24
radio input "true"
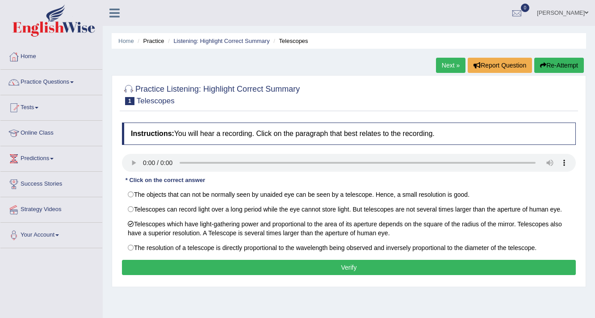
click at [148, 258] on div "Instructions: You will hear a recording. Click on the paragraph that best relat…" at bounding box center [349, 200] width 459 height 164
click at [151, 270] on button "Verify" at bounding box center [349, 267] width 454 height 15
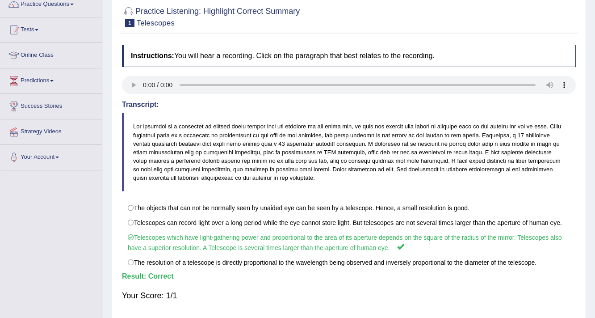
scroll to position [44, 0]
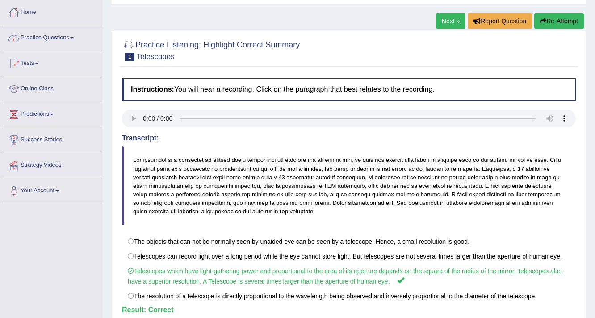
click at [440, 23] on link "Next »" at bounding box center [450, 20] width 29 height 15
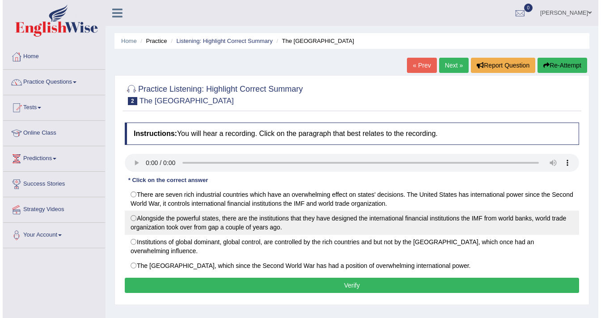
scroll to position [36, 0]
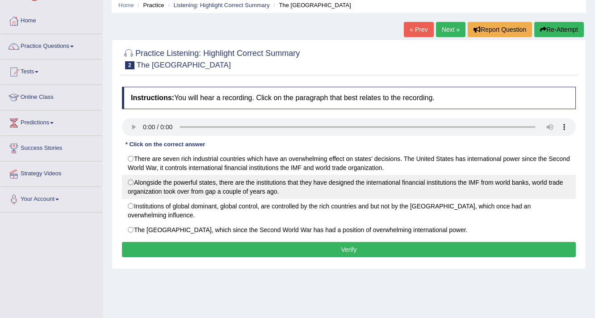
click at [136, 181] on label "Alongside the powerful states, there are the institutions that they have design…" at bounding box center [349, 187] width 454 height 24
radio input "true"
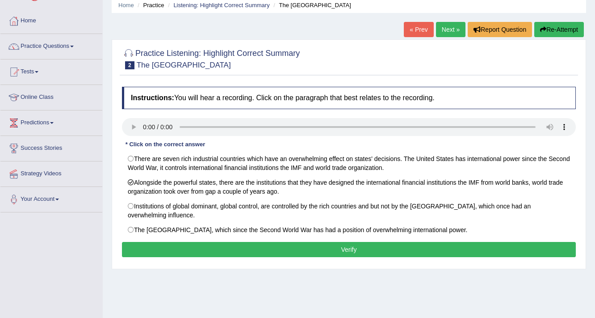
click at [157, 252] on button "Verify" at bounding box center [349, 249] width 454 height 15
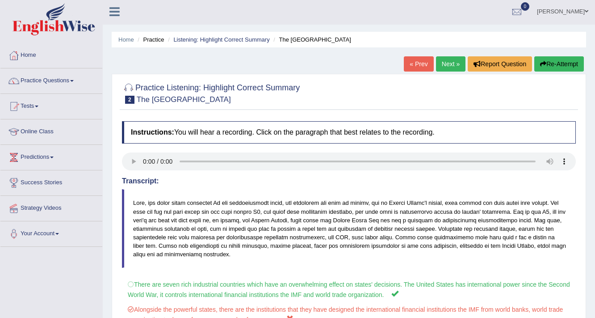
scroll to position [0, 0]
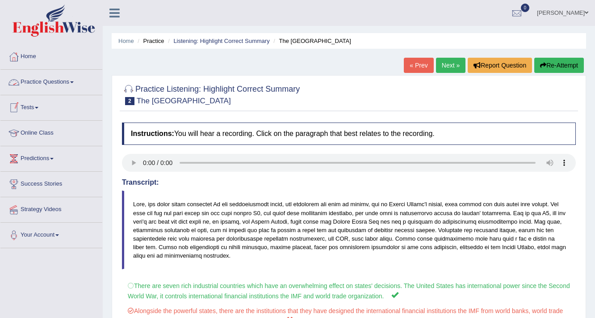
click at [74, 82] on span at bounding box center [72, 82] width 4 height 2
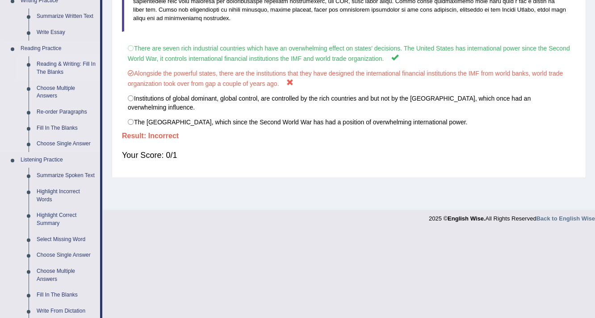
scroll to position [250, 0]
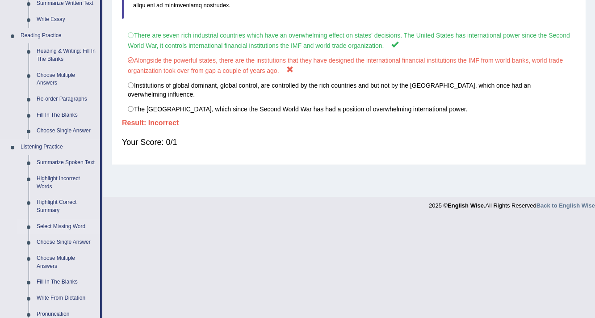
click at [66, 223] on link "Select Missing Word" at bounding box center [66, 227] width 67 height 16
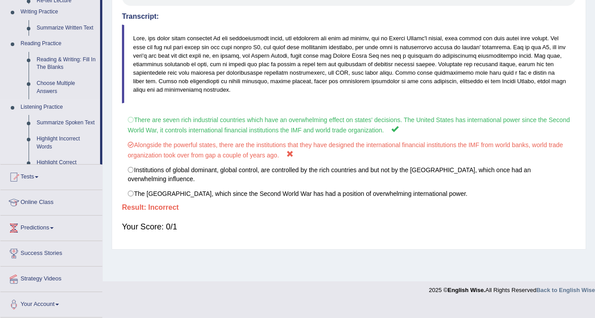
scroll to position [151, 0]
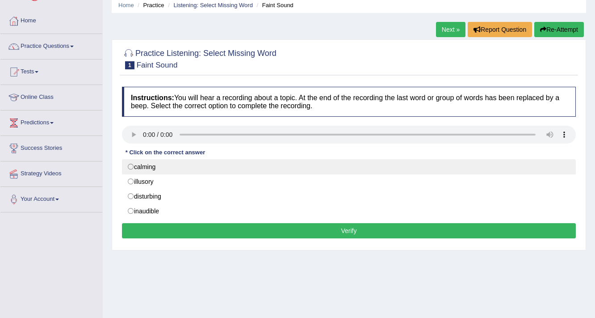
click at [136, 165] on label "calming" at bounding box center [349, 166] width 454 height 15
radio input "true"
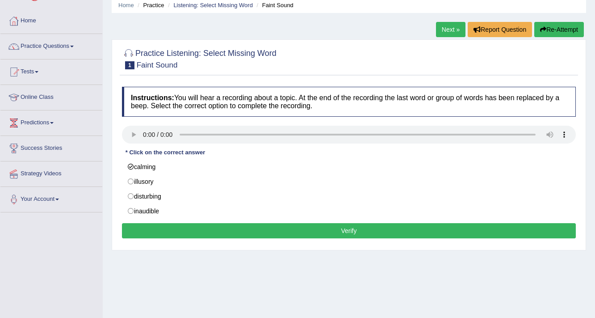
click at [170, 227] on button "Verify" at bounding box center [349, 230] width 454 height 15
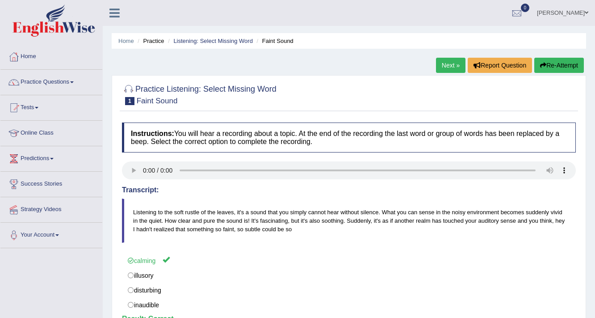
click at [444, 65] on link "Next »" at bounding box center [450, 65] width 29 height 15
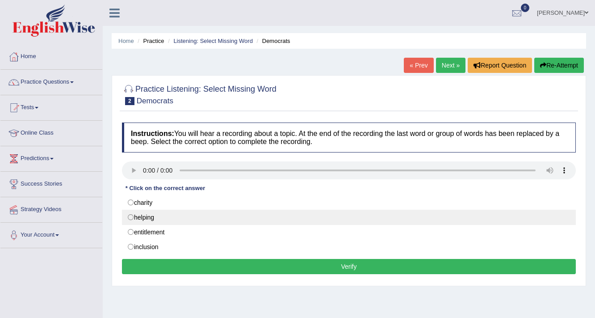
click at [130, 215] on label "helping" at bounding box center [349, 217] width 454 height 15
radio input "true"
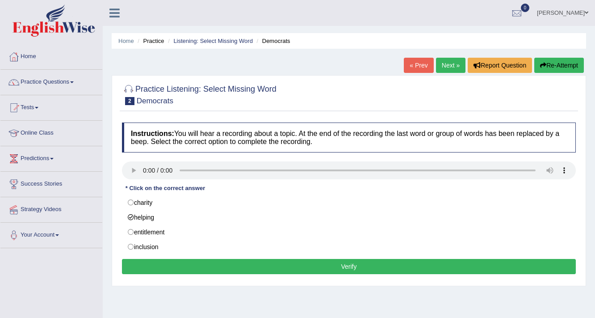
click at [168, 265] on button "Verify" at bounding box center [349, 266] width 454 height 15
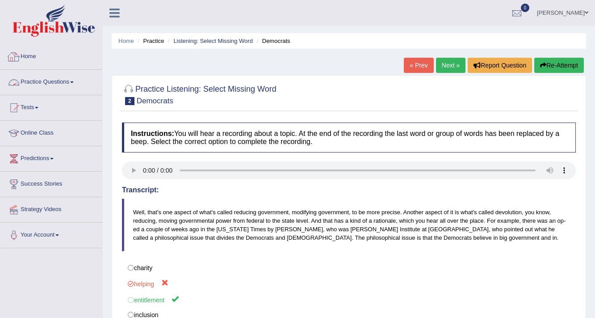
click at [52, 80] on link "Practice Questions" at bounding box center [51, 81] width 102 height 22
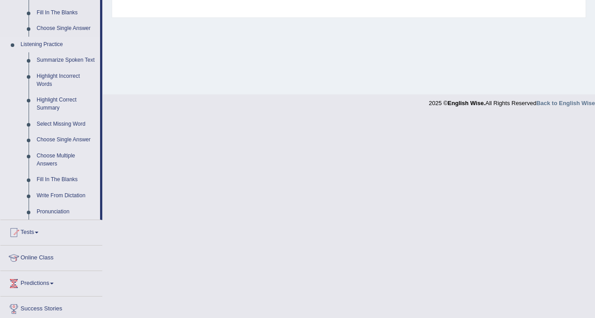
scroll to position [358, 0]
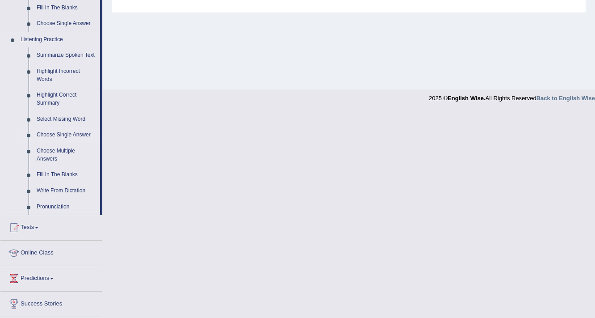
click at [69, 134] on link "Choose Single Answer" at bounding box center [66, 135] width 67 height 16
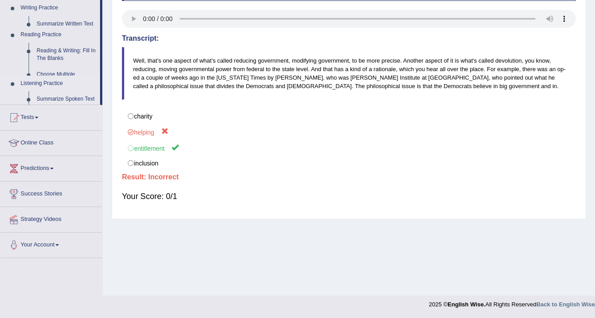
scroll to position [151, 0]
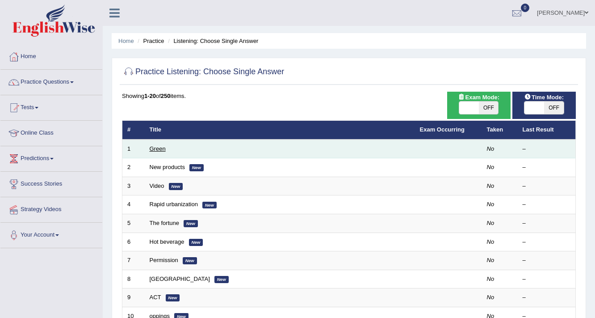
click at [157, 148] on link "Green" at bounding box center [158, 148] width 16 height 7
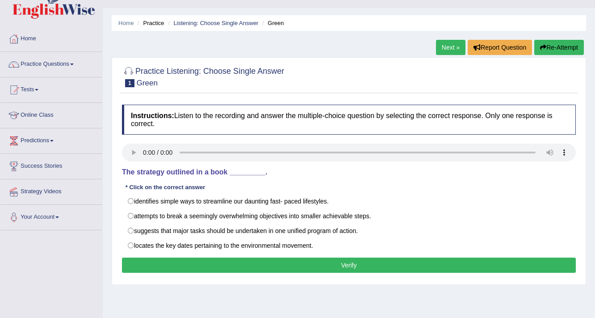
scroll to position [36, 0]
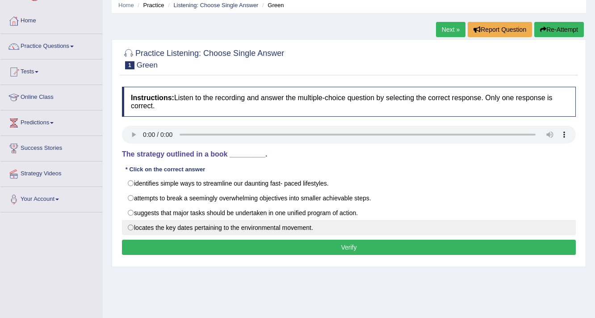
click at [156, 233] on label "locates the key dates pertaining to the environmental movement." at bounding box center [349, 227] width 454 height 15
radio input "true"
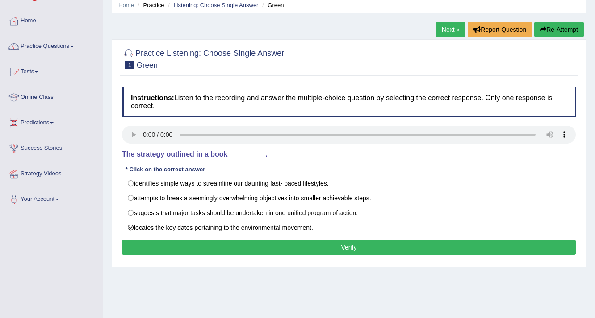
drag, startPoint x: 150, startPoint y: 236, endPoint x: 150, endPoint y: 243, distance: 6.7
click at [150, 237] on div "Instructions: Listen to the recording and answer the multiple-choice question b…" at bounding box center [349, 172] width 459 height 180
click at [150, 243] on button "Verify" at bounding box center [349, 247] width 454 height 15
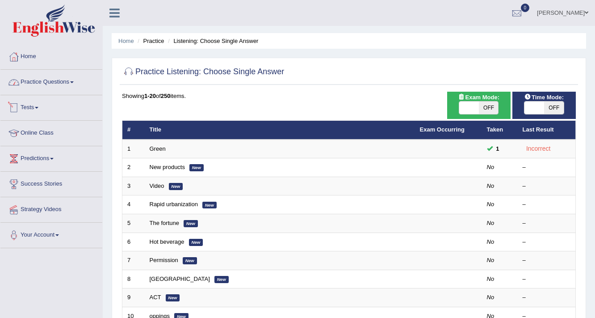
click at [83, 76] on link "Practice Questions" at bounding box center [51, 81] width 102 height 22
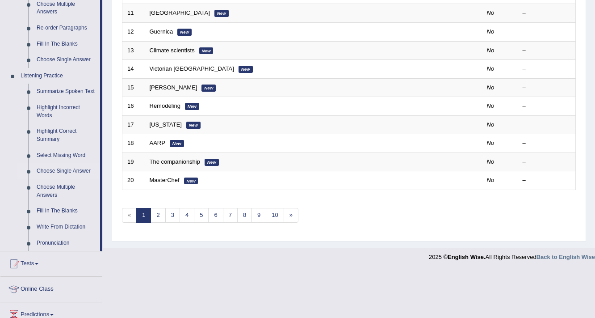
scroll to position [322, 0]
click at [55, 190] on link "Choose Multiple Answers" at bounding box center [66, 191] width 67 height 24
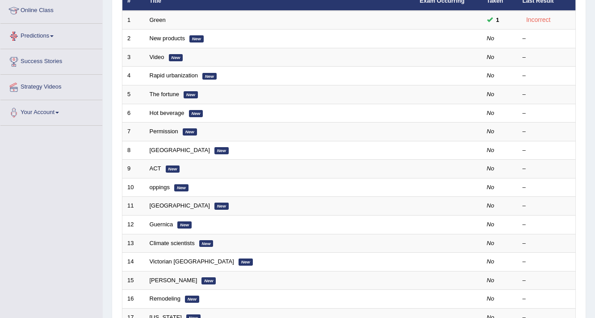
scroll to position [271, 0]
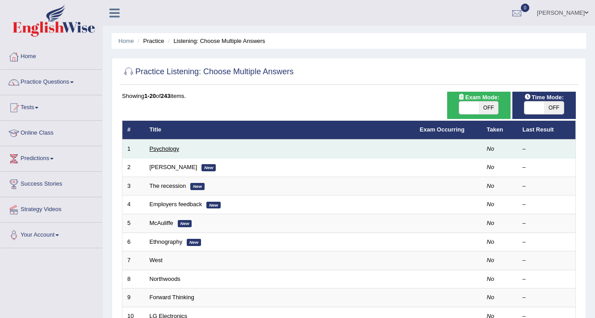
click at [160, 147] on link "Psychology" at bounding box center [164, 148] width 29 height 7
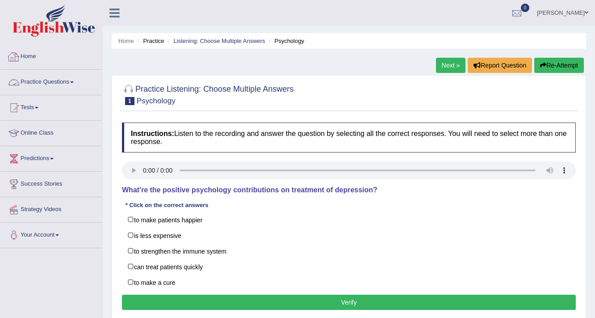
click at [59, 75] on link "Practice Questions" at bounding box center [51, 81] width 102 height 22
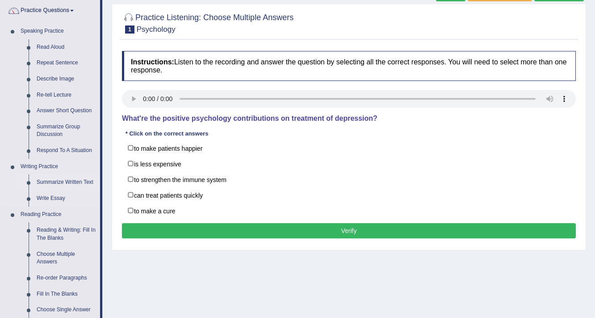
scroll to position [107, 0]
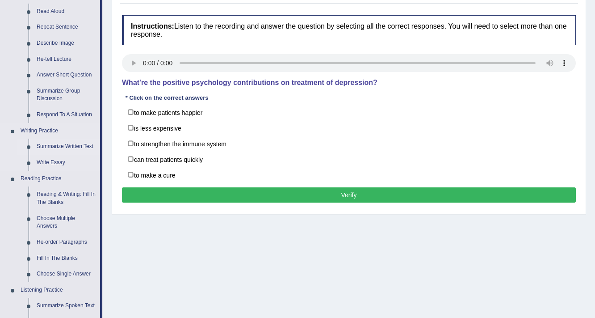
click at [82, 143] on link "Summarize Written Text" at bounding box center [66, 147] width 67 height 16
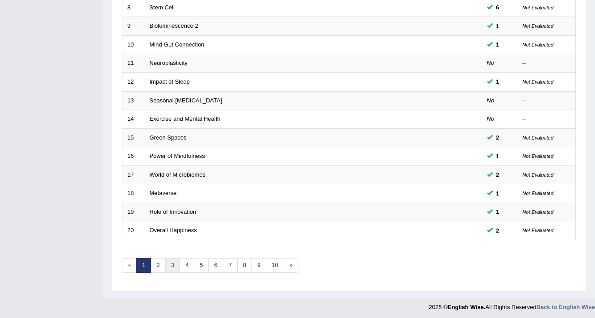
click at [173, 261] on link "3" at bounding box center [172, 265] width 15 height 15
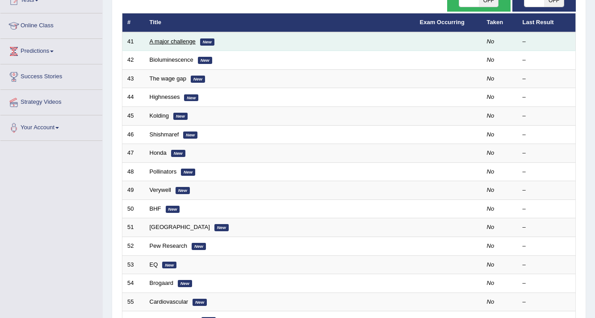
click at [154, 41] on link "A major challenge" at bounding box center [173, 41] width 46 height 7
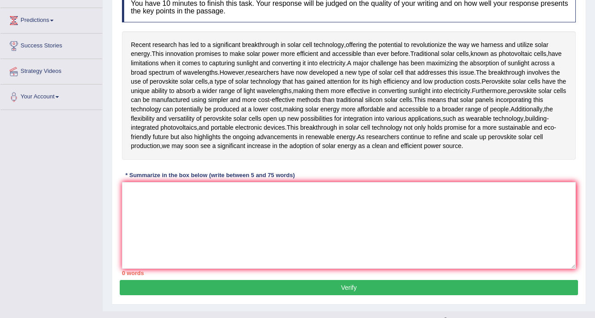
scroll to position [150, 0]
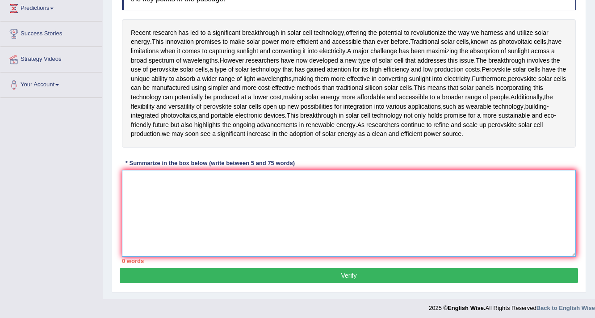
click at [136, 257] on textarea at bounding box center [349, 213] width 454 height 87
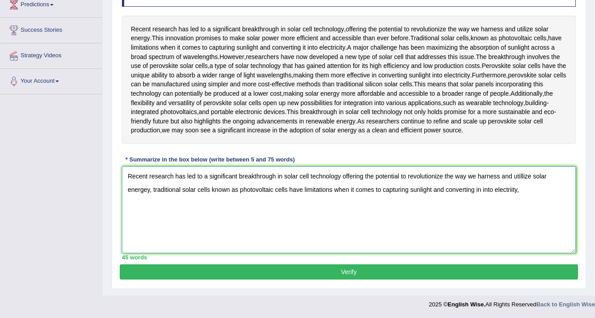
scroll to position [235, 0]
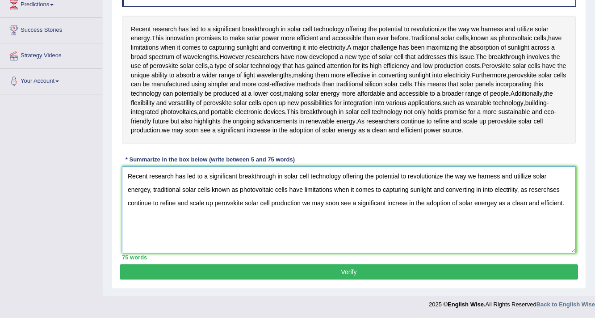
type textarea "Recent research has led to a significant breakthrough in solar cell technology …"
click at [383, 272] on button "Verify" at bounding box center [349, 271] width 459 height 15
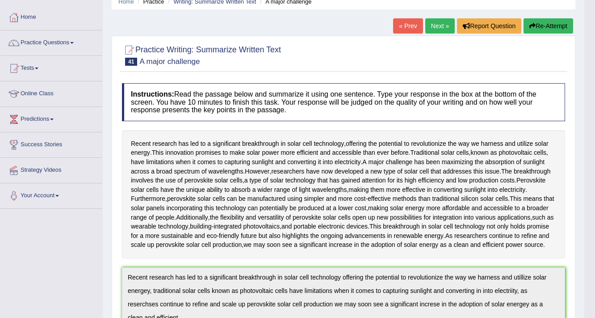
scroll to position [13, 0]
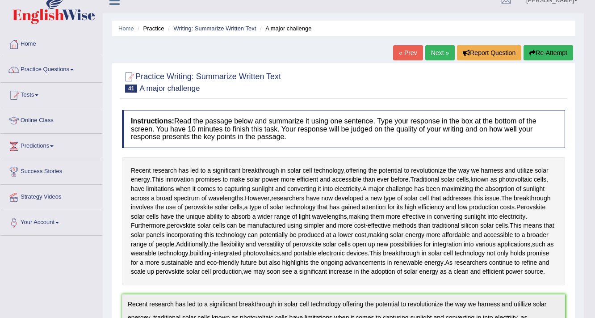
click at [434, 48] on link "Next »" at bounding box center [439, 52] width 29 height 15
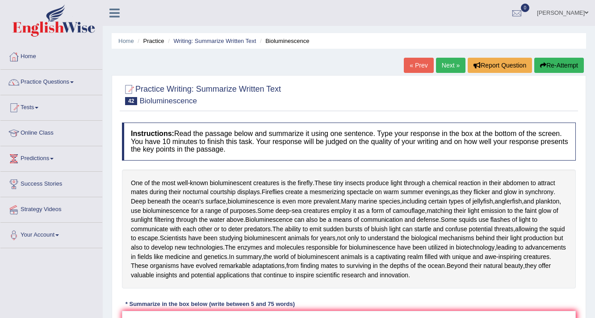
click at [447, 63] on link "Next »" at bounding box center [450, 65] width 29 height 15
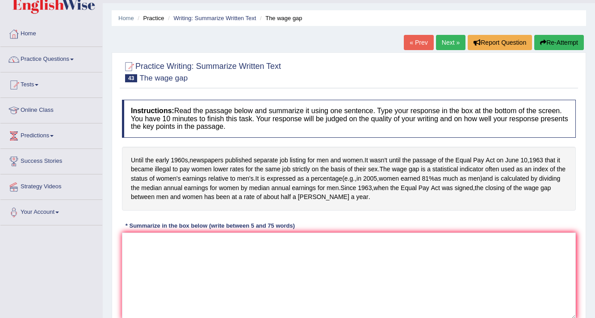
scroll to position [36, 0]
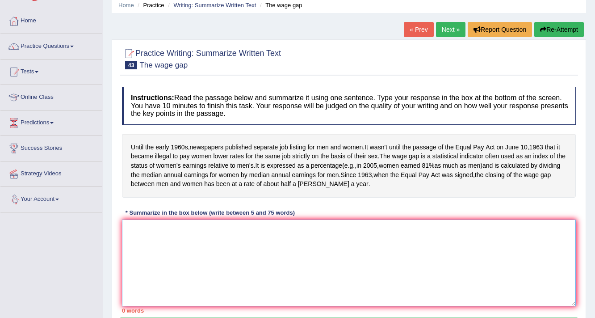
click at [133, 239] on textarea at bounding box center [349, 262] width 454 height 87
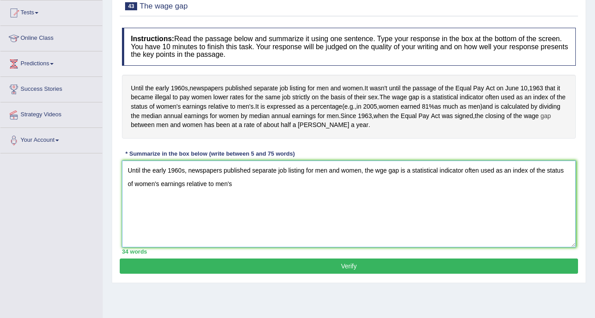
scroll to position [107, 0]
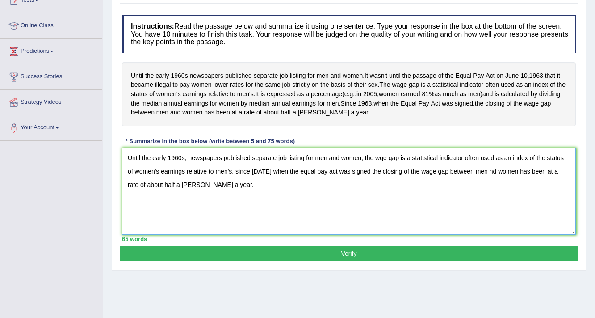
type textarea "Until the early 1960s, newspapers published separate job listing for men and wo…"
click at [321, 260] on button "Verify" at bounding box center [349, 253] width 459 height 15
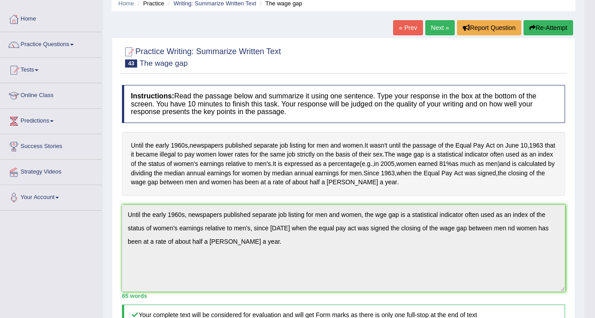
scroll to position [38, 0]
click at [442, 23] on link "Next »" at bounding box center [439, 27] width 29 height 15
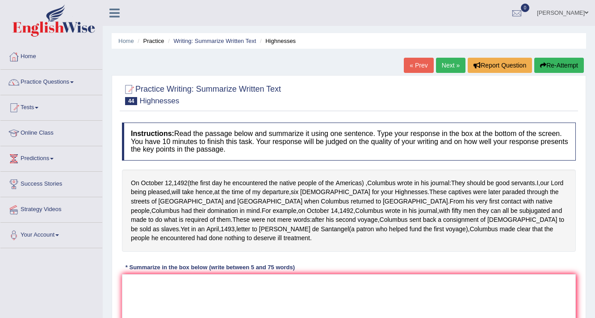
scroll to position [36, 0]
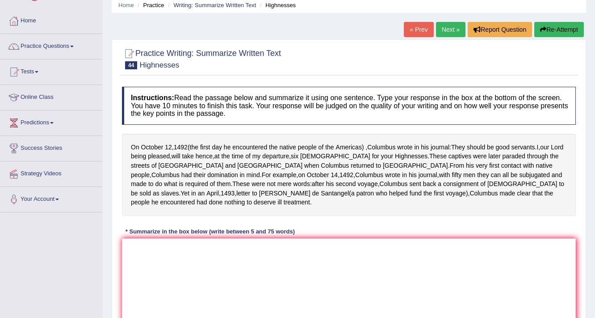
click at [444, 17] on div "Home Practice Writing: Summarize Written Text Highnesses « Prev Next » Report Q…" at bounding box center [349, 187] width 492 height 447
click at [444, 26] on link "Next »" at bounding box center [450, 29] width 29 height 15
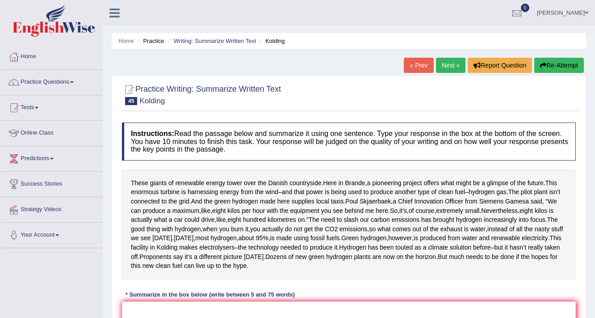
click at [441, 68] on link "Next »" at bounding box center [450, 65] width 29 height 15
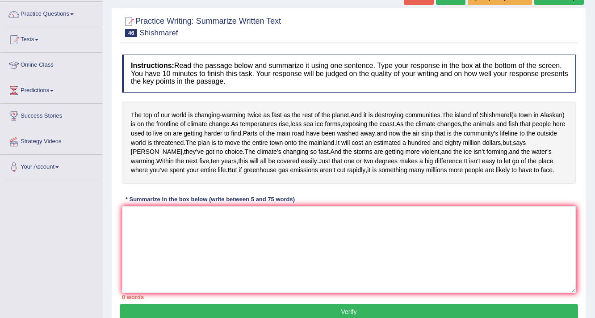
scroll to position [72, 0]
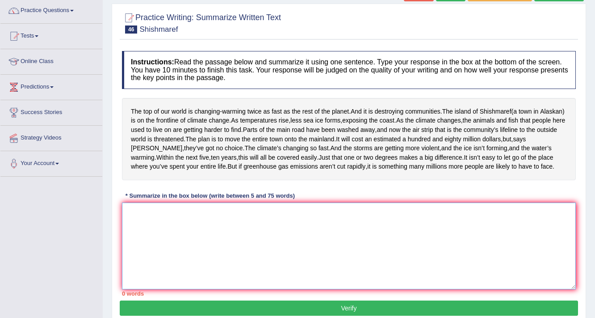
click at [137, 248] on textarea at bounding box center [349, 245] width 454 height 87
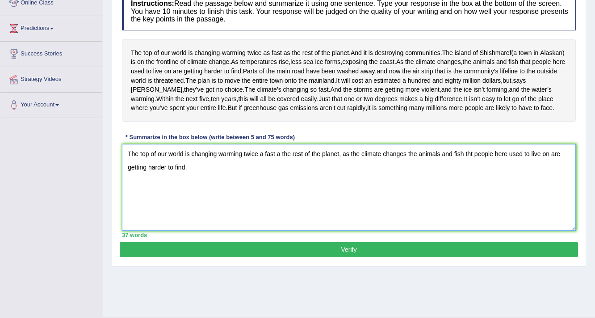
scroll to position [143, 0]
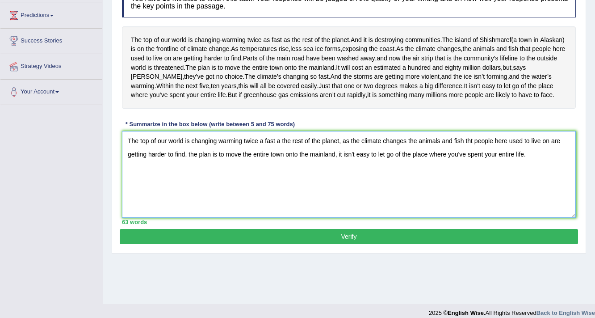
type textarea "The top of our world is changing warming twice a fast a the rest of the planet,…"
click at [298, 244] on button "Verify" at bounding box center [349, 236] width 459 height 15
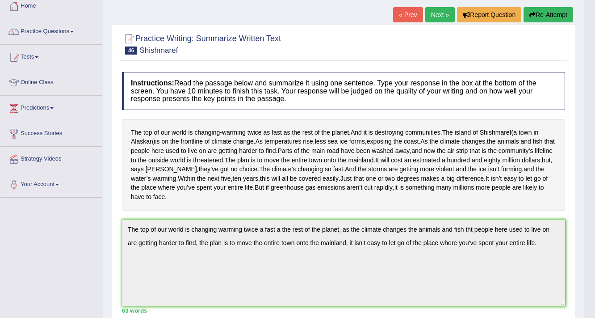
scroll to position [28, 0]
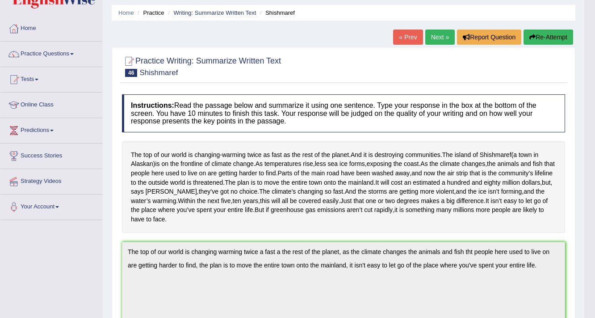
click at [436, 42] on link "Next »" at bounding box center [439, 36] width 29 height 15
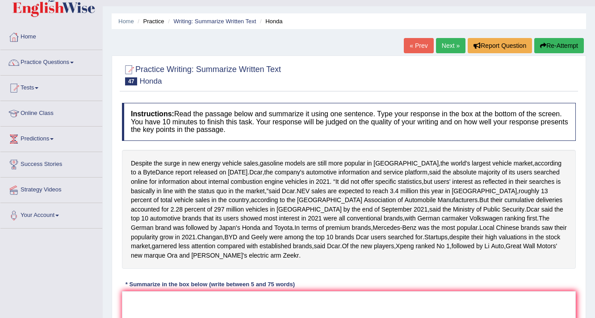
scroll to position [36, 0]
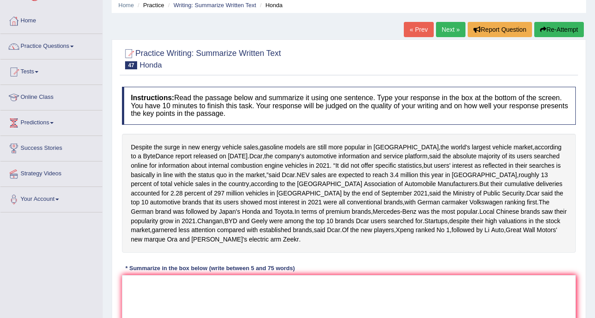
click at [449, 25] on link "Next »" at bounding box center [450, 29] width 29 height 15
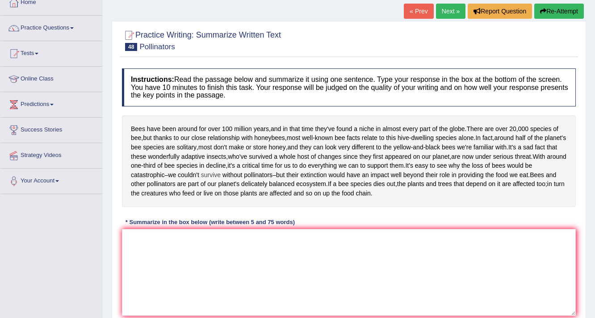
scroll to position [72, 0]
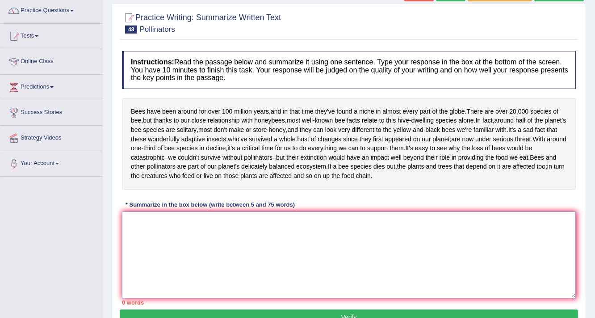
click at [138, 236] on textarea at bounding box center [349, 254] width 454 height 87
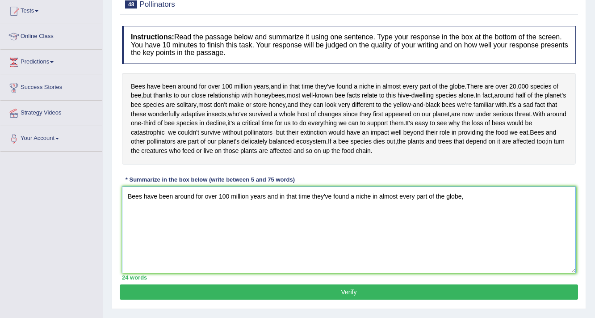
scroll to position [143, 0]
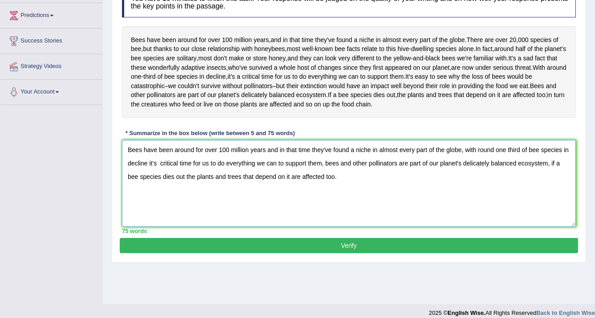
type textarea "Bees have been around for over 100 million years and in that time they've found…"
click at [375, 253] on button "Verify" at bounding box center [349, 245] width 459 height 15
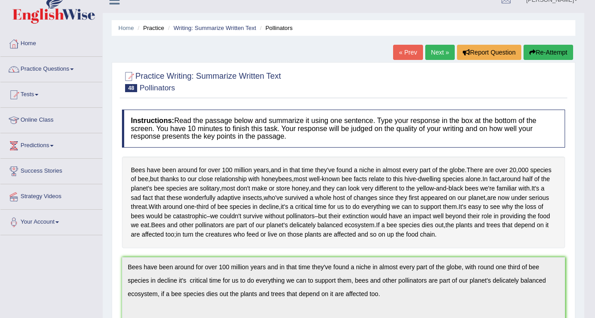
scroll to position [0, 0]
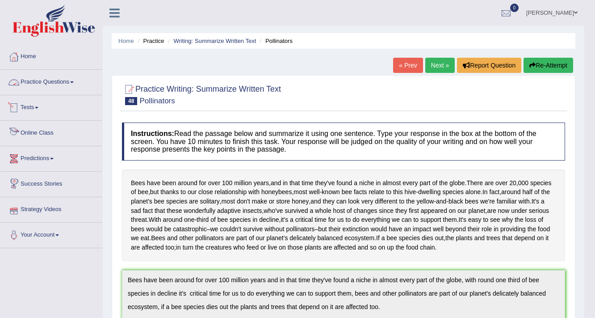
click at [67, 82] on link "Practice Questions" at bounding box center [51, 81] width 102 height 22
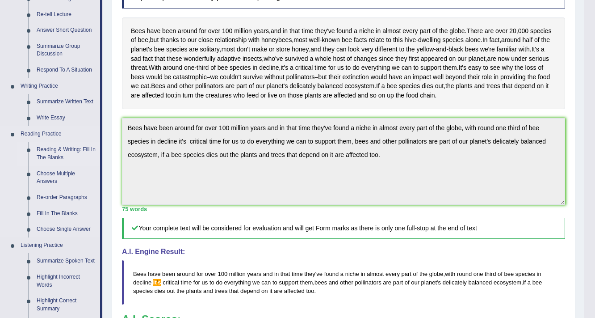
scroll to position [179, 0]
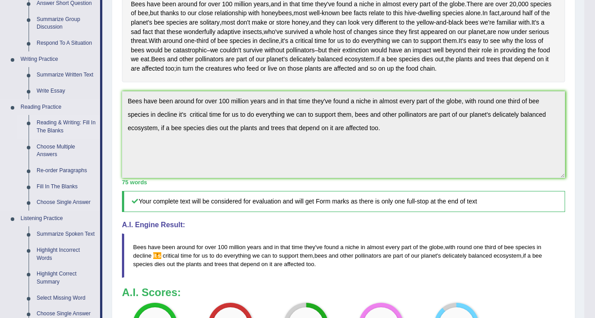
click at [80, 122] on link "Reading & Writing: Fill In The Blanks" at bounding box center [66, 127] width 67 height 24
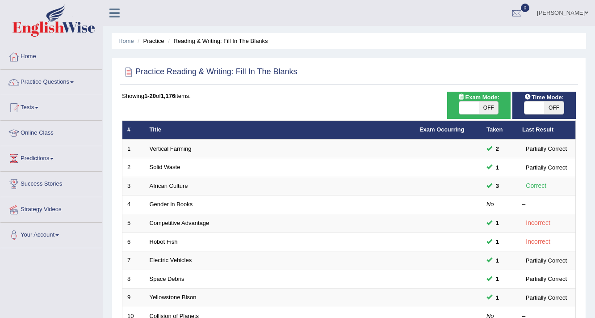
click at [169, 150] on link "Vertical Farming" at bounding box center [171, 148] width 42 height 7
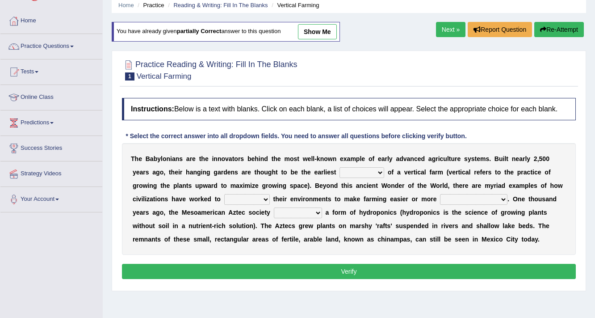
click at [379, 170] on select "prototype failure discredit protocol" at bounding box center [362, 172] width 45 height 11
select select "prototype"
click at [340, 167] on select "prototype failure discredit protocol" at bounding box center [362, 172] width 45 height 11
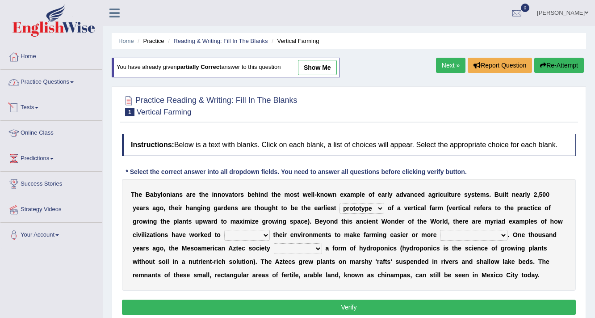
click at [74, 86] on link "Practice Questions" at bounding box center [51, 81] width 102 height 22
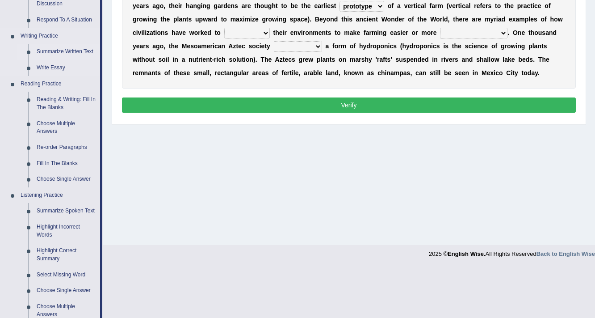
scroll to position [215, 0]
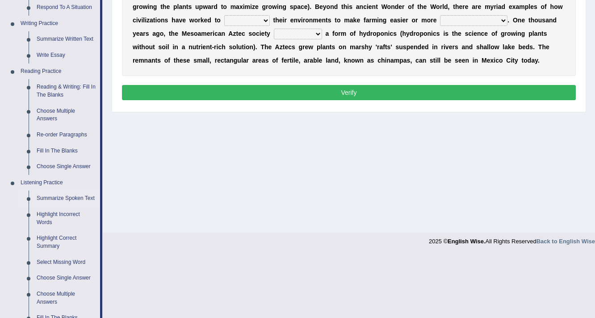
click at [59, 198] on link "Summarize Spoken Text" at bounding box center [66, 198] width 67 height 16
